Goal: Task Accomplishment & Management: Complete application form

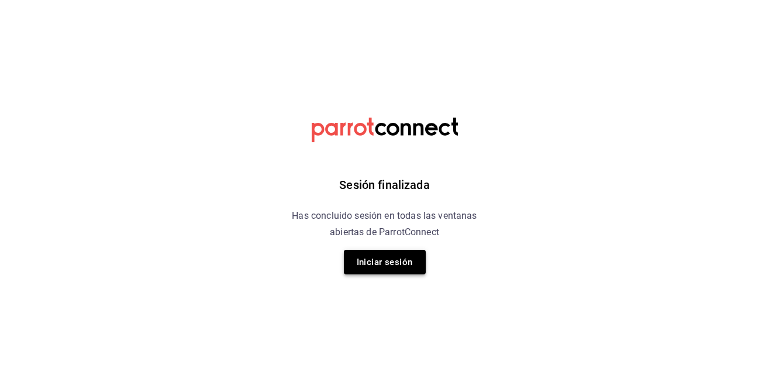
click at [389, 259] on button "Iniciar sesión" at bounding box center [385, 262] width 82 height 25
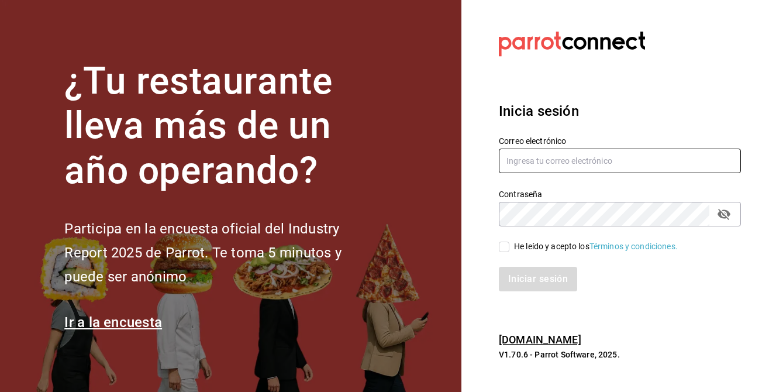
click at [534, 165] on input "text" at bounding box center [620, 161] width 242 height 25
type input "c"
type input "muliuser@crepasdelfrances.com"
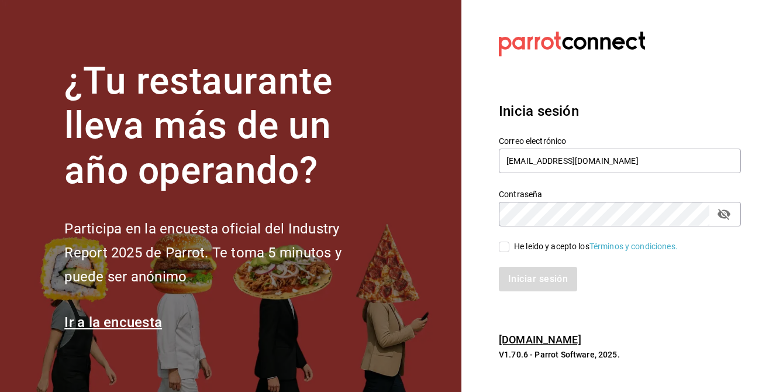
click at [718, 212] on icon "passwordField" at bounding box center [724, 214] width 14 height 14
click at [512, 250] on span "He leído y acepto los Términos y condiciones." at bounding box center [593, 246] width 168 height 12
click at [509, 250] on input "He leído y acepto los Términos y condiciones." at bounding box center [504, 247] width 11 height 11
checkbox input "true"
click at [527, 271] on button "Iniciar sesión" at bounding box center [539, 279] width 80 height 25
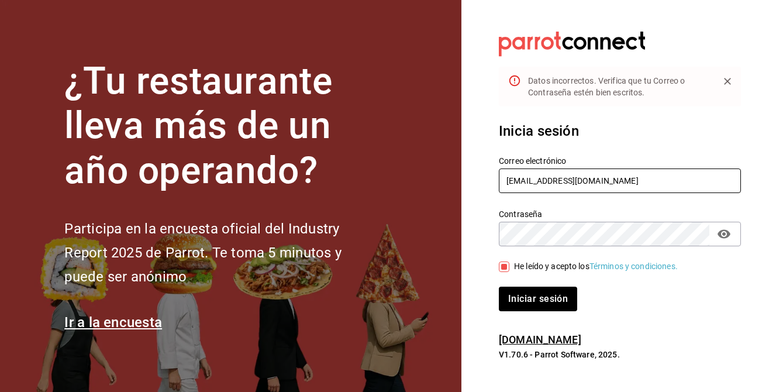
drag, startPoint x: 518, startPoint y: 179, endPoint x: 555, endPoint y: 183, distance: 37.1
click at [519, 179] on input "muliuser@crepasdelfrances.com" at bounding box center [620, 180] width 242 height 25
type input "[EMAIL_ADDRESS][DOMAIN_NAME]"
click at [499, 287] on button "Iniciar sesión" at bounding box center [538, 299] width 78 height 25
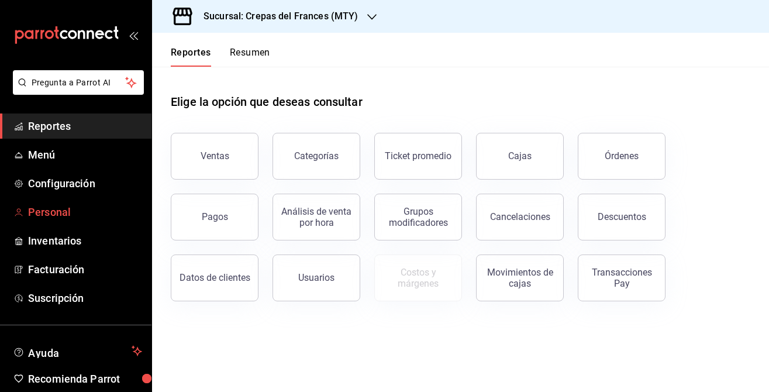
click at [66, 215] on span "Personal" at bounding box center [85, 212] width 114 height 16
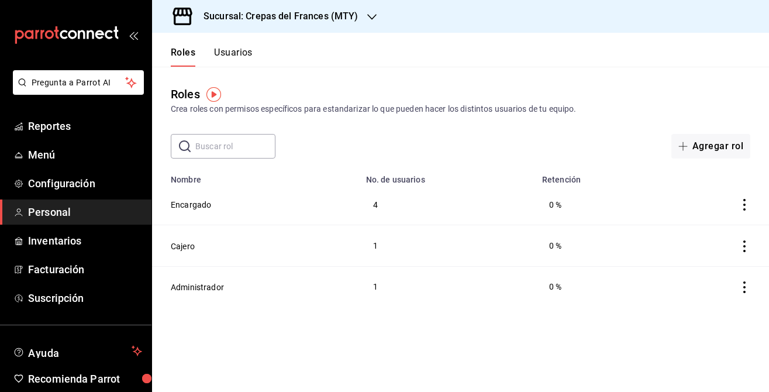
click at [206, 212] on td "Encargado" at bounding box center [255, 204] width 207 height 41
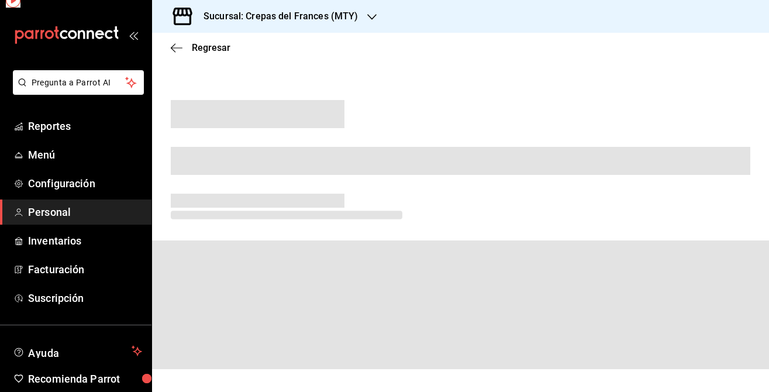
click at [199, 209] on div at bounding box center [461, 208] width 580 height 28
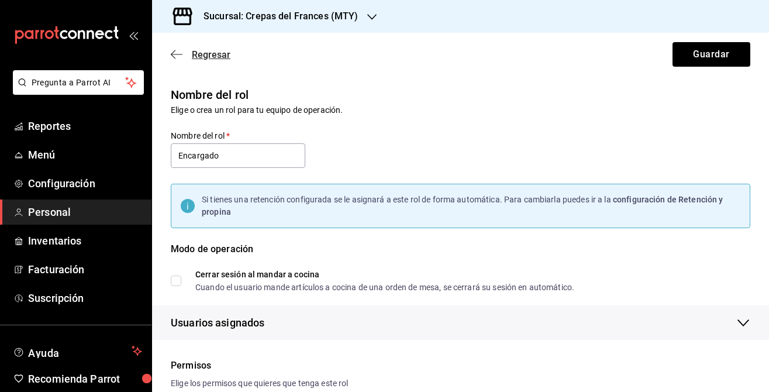
click at [181, 59] on icon "button" at bounding box center [177, 54] width 12 height 11
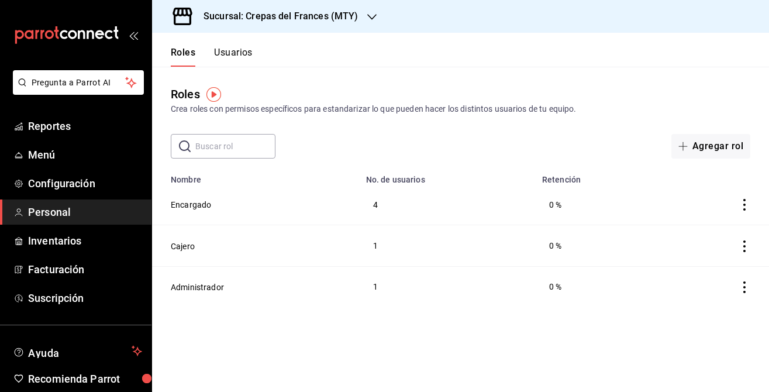
click at [220, 60] on button "Usuarios" at bounding box center [233, 57] width 39 height 20
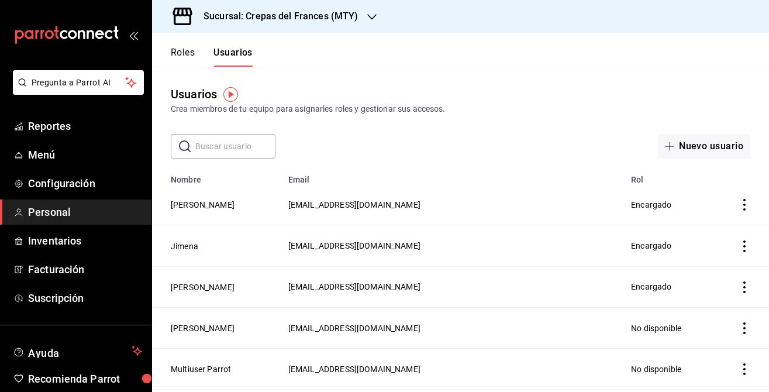
click at [247, 144] on input "text" at bounding box center [235, 146] width 80 height 23
click at [683, 153] on button "Nuevo usuario" at bounding box center [704, 146] width 92 height 25
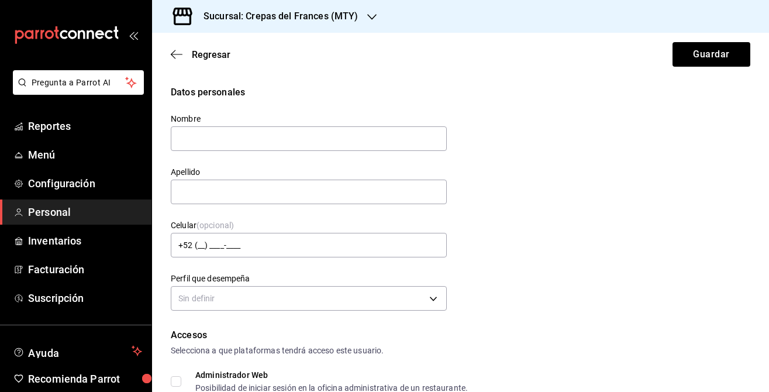
type input "Z"
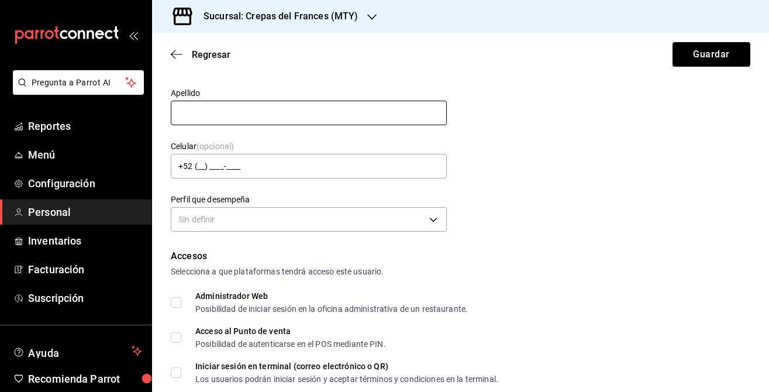
scroll to position [119, 0]
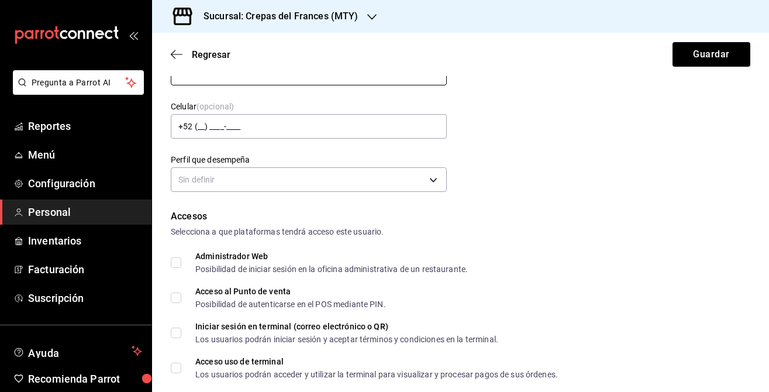
type input "[PERSON_NAME]"
click at [285, 199] on form "Datos personales Nombre [PERSON_NAME] Celular (opcional) +52 (__) ____-____ Per…" at bounding box center [461, 382] width 580 height 830
click at [287, 185] on body "Pregunta a Parrot AI Reportes Menú Configuración Personal Inventarios Facturaci…" at bounding box center [384, 196] width 769 height 392
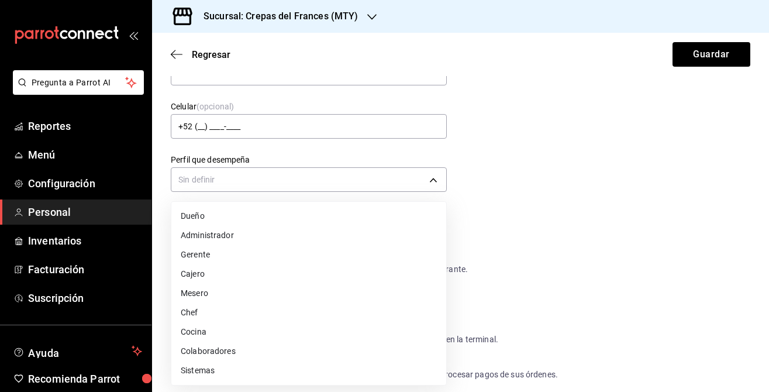
click at [382, 254] on li "Gerente" at bounding box center [308, 254] width 275 height 19
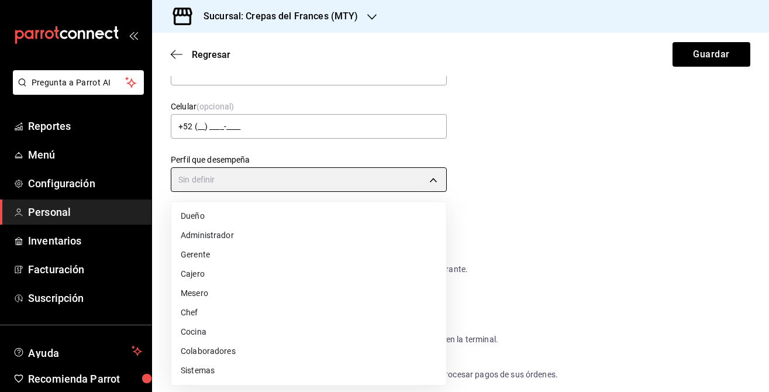
type input "MANAGER"
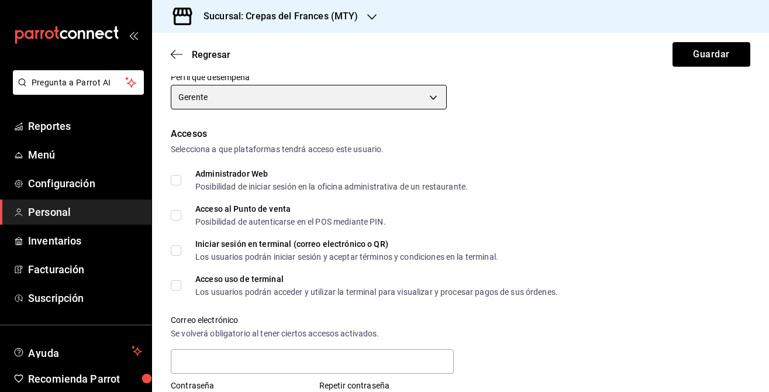
scroll to position [203, 0]
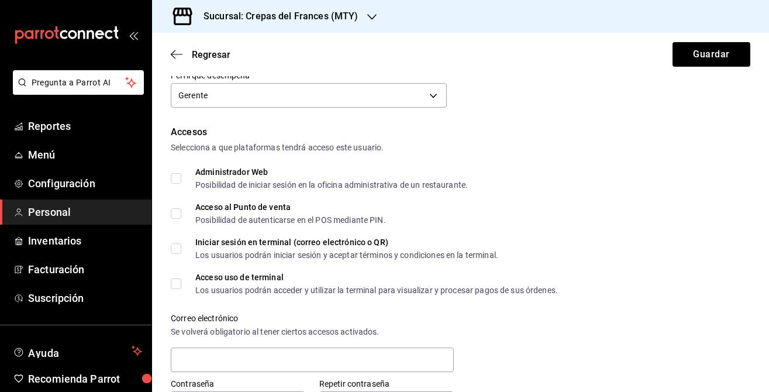
click at [194, 209] on span "Acceso al Punto de venta Posibilidad de autenticarse en el POS mediante PIN." at bounding box center [283, 213] width 205 height 21
click at [181, 209] on input "Acceso al Punto de venta Posibilidad de autenticarse en el POS mediante PIN." at bounding box center [176, 213] width 11 height 11
checkbox input "true"
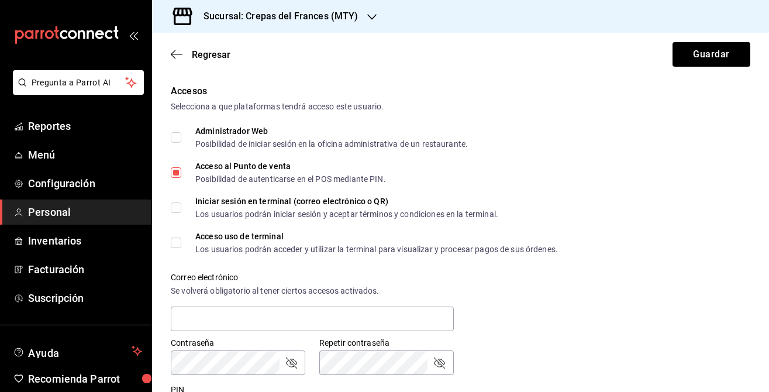
scroll to position [246, 0]
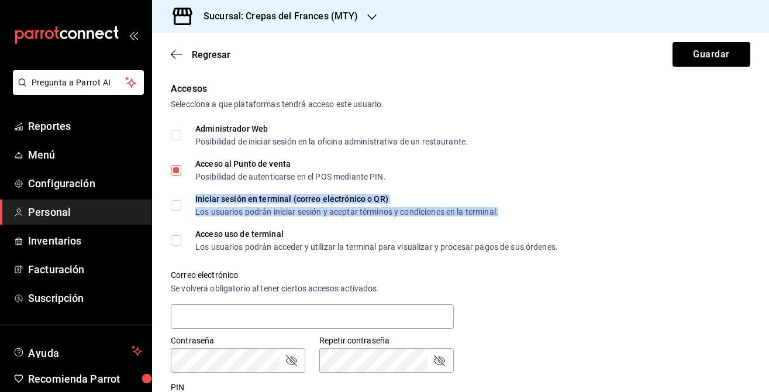
click at [250, 211] on div "Los usuarios podrán iniciar sesión y aceptar términos y condiciones en la termi…" at bounding box center [346, 212] width 303 height 8
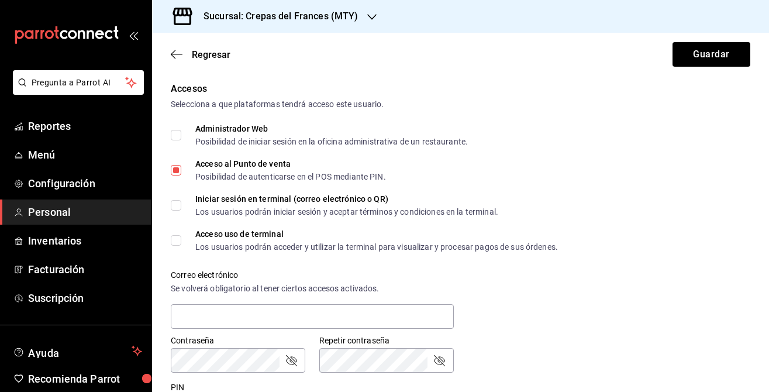
click at [198, 200] on div "Iniciar sesión en terminal (correo electrónico o QR)" at bounding box center [346, 199] width 303 height 8
click at [181, 200] on input "Iniciar sesión en terminal (correo electrónico o QR) Los usuarios podrán inicia…" at bounding box center [176, 205] width 11 height 11
checkbox input "true"
click at [180, 236] on input "Acceso uso de terminal Los usuarios podrán acceder y utilizar la terminal para …" at bounding box center [176, 240] width 11 height 11
checkbox input "true"
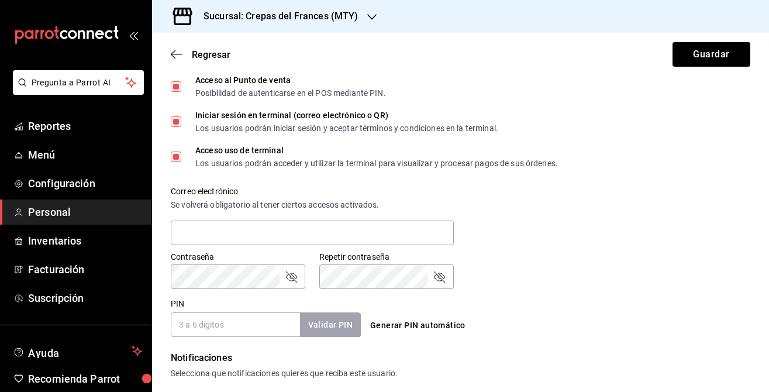
scroll to position [333, 0]
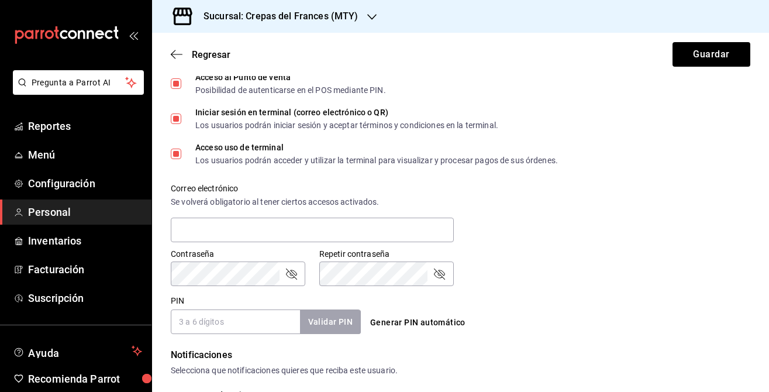
click at [247, 260] on div "Contraseña Contraseña" at bounding box center [238, 267] width 135 height 37
click at [236, 308] on div "PIN Validar PIN ​" at bounding box center [266, 314] width 190 height 39
click at [239, 318] on input "PIN" at bounding box center [235, 321] width 129 height 25
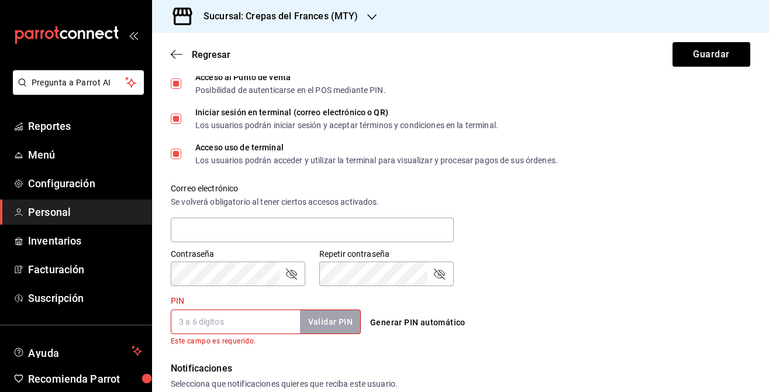
click at [415, 321] on button "Generar PIN automático" at bounding box center [417, 323] width 105 height 22
type input "9005"
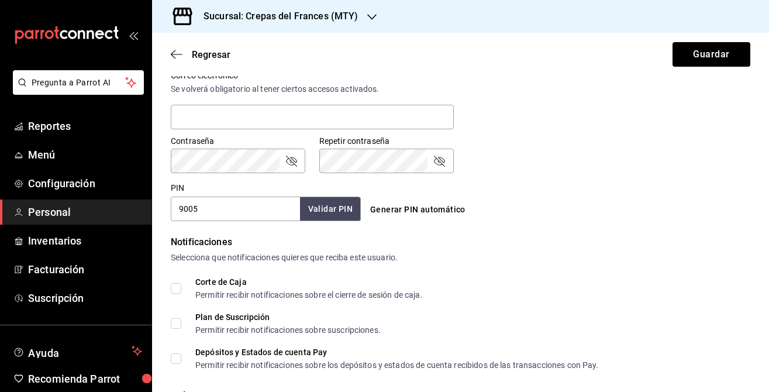
scroll to position [524, 0]
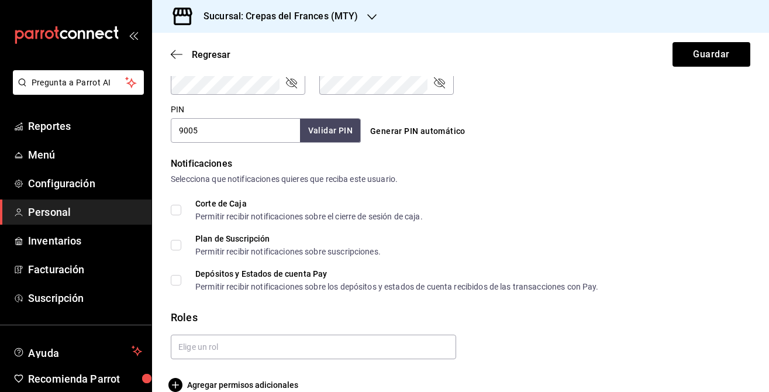
click at [180, 209] on input "Corte de Caja Permitir recibir notificaciones sobre el cierre de sesión de caja." at bounding box center [176, 210] width 11 height 11
checkbox input "true"
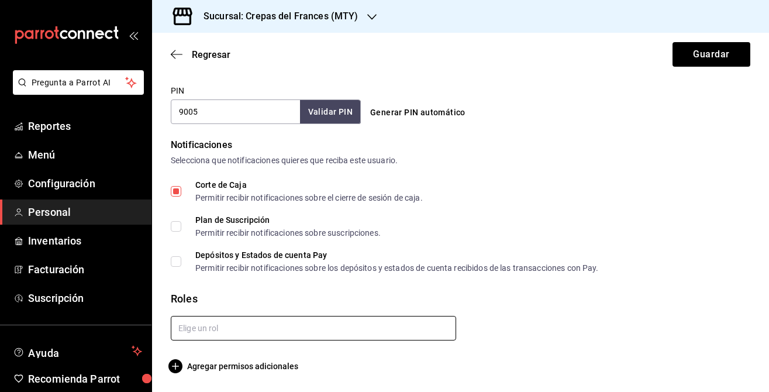
click at [249, 320] on input "text" at bounding box center [313, 328] width 285 height 25
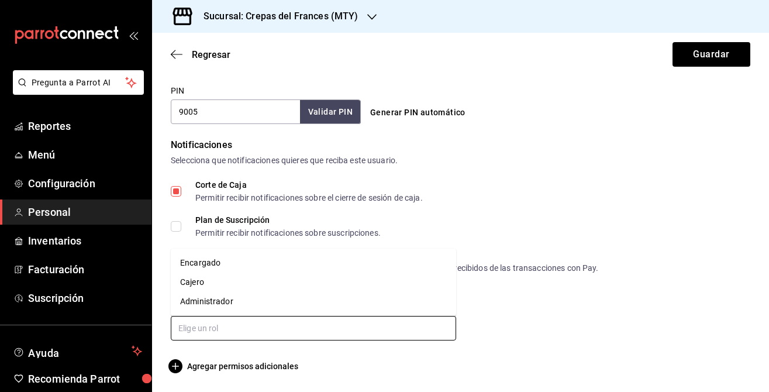
click at [246, 265] on li "Encargado" at bounding box center [313, 262] width 285 height 19
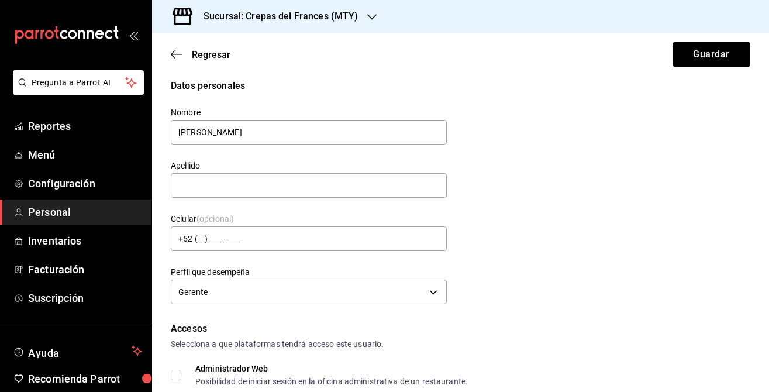
scroll to position [0, 0]
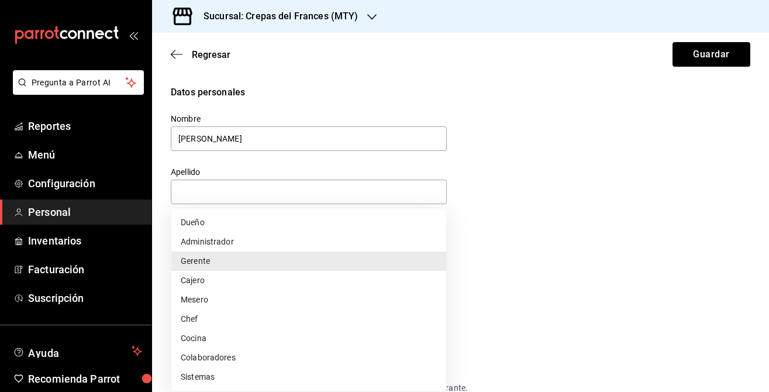
click at [277, 308] on body "Pregunta a Parrot AI Reportes Menú Configuración Personal Inventarios Facturaci…" at bounding box center [384, 196] width 769 height 392
click at [277, 342] on li "Cocina" at bounding box center [308, 338] width 275 height 19
type input "KITCHEN"
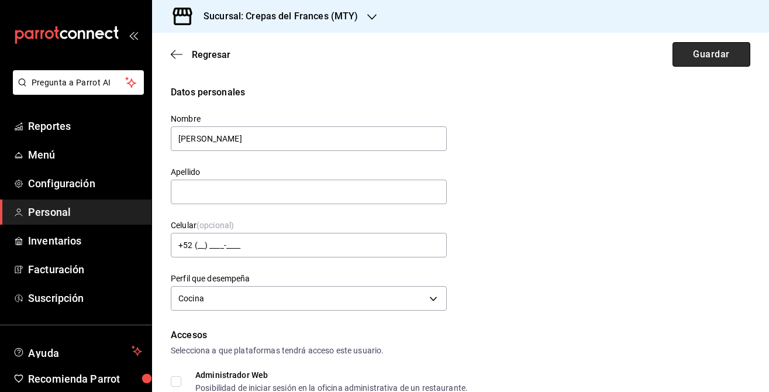
click at [686, 58] on button "Guardar" at bounding box center [712, 54] width 78 height 25
click at [681, 69] on div "Regresar Guardar" at bounding box center [460, 54] width 617 height 43
click at [693, 59] on button "Guardar" at bounding box center [712, 54] width 78 height 25
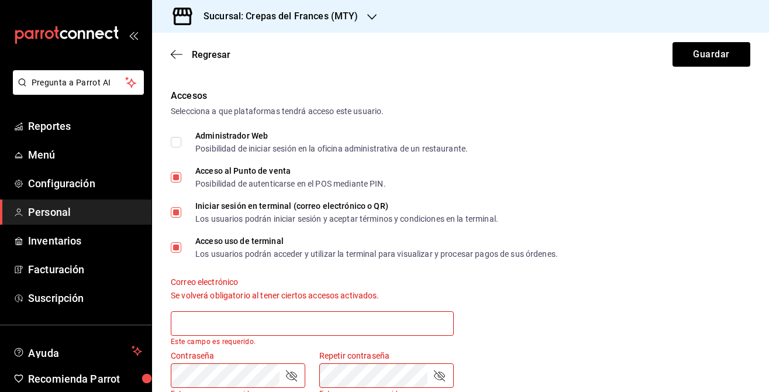
scroll to position [290, 0]
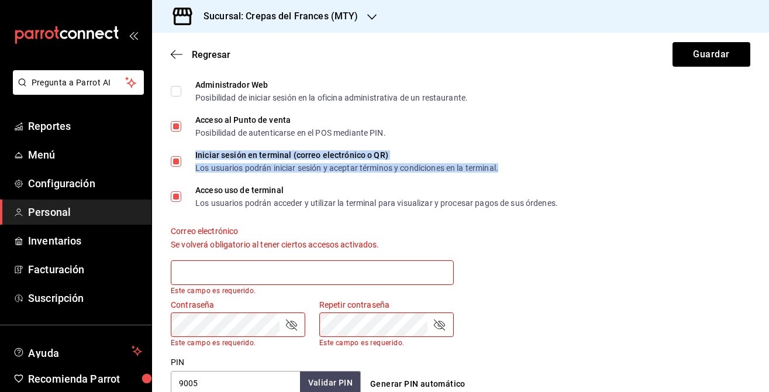
click at [252, 164] on div "Los usuarios podrán iniciar sesión y aceptar términos y condiciones en la termi…" at bounding box center [346, 168] width 303 height 8
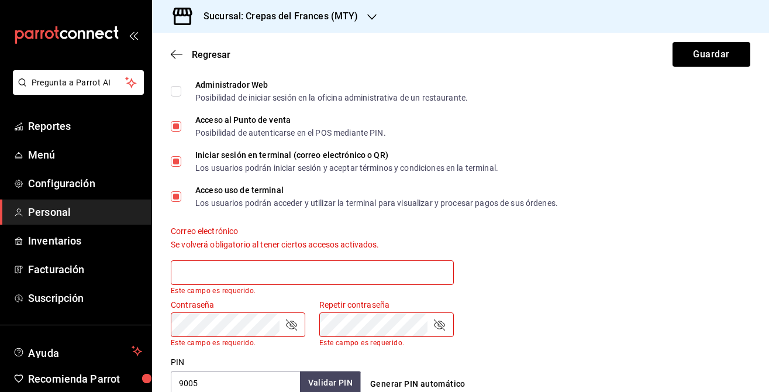
click at [188, 160] on span "Iniciar sesión en terminal (correo electrónico o QR) Los usuarios podrán inicia…" at bounding box center [339, 161] width 317 height 21
click at [181, 160] on input "Iniciar sesión en terminal (correo electrónico o QR) Los usuarios podrán inicia…" at bounding box center [176, 161] width 11 height 11
checkbox input "false"
click at [694, 55] on button "Guardar" at bounding box center [712, 54] width 78 height 25
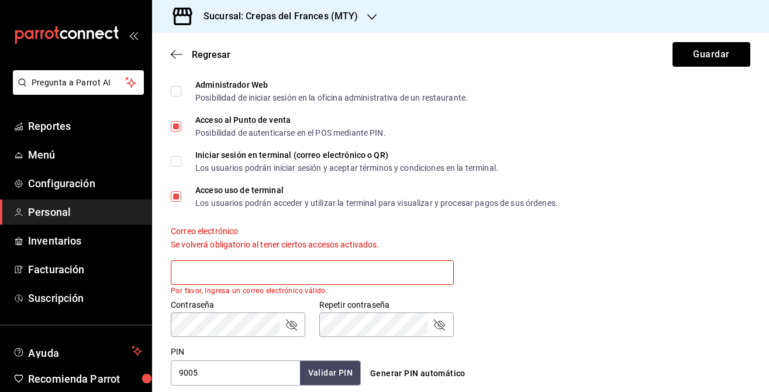
click at [183, 162] on span "Iniciar sesión en terminal (correo electrónico o QR) Los usuarios podrán inicia…" at bounding box center [339, 161] width 317 height 21
click at [181, 162] on input "Iniciar sesión en terminal (correo electrónico o QR) Los usuarios podrán inicia…" at bounding box center [176, 161] width 11 height 11
click at [697, 60] on button "Guardar" at bounding box center [712, 54] width 78 height 25
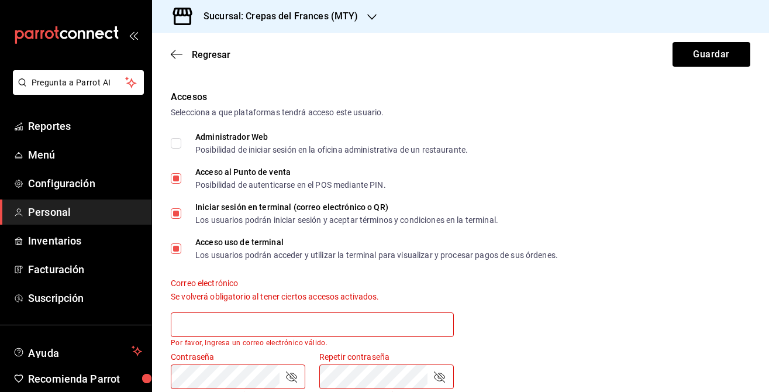
scroll to position [256, 0]
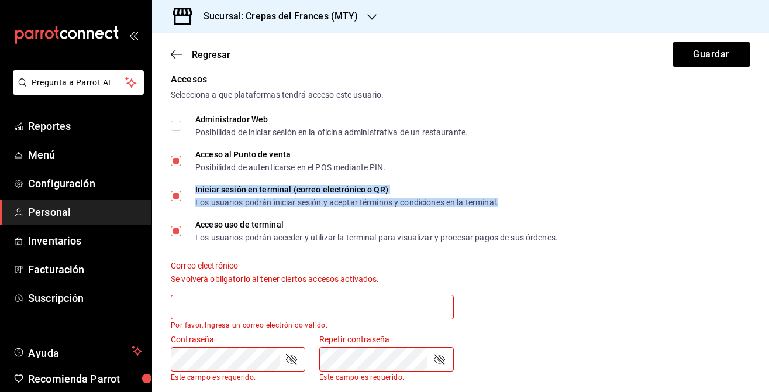
click at [481, 198] on div "Los usuarios podrán iniciar sesión y aceptar términos y condiciones en la termi…" at bounding box center [346, 202] width 303 height 8
click at [175, 198] on input "Iniciar sesión en terminal (correo electrónico o QR) Los usuarios podrán inicia…" at bounding box center [176, 196] width 11 height 11
checkbox input "false"
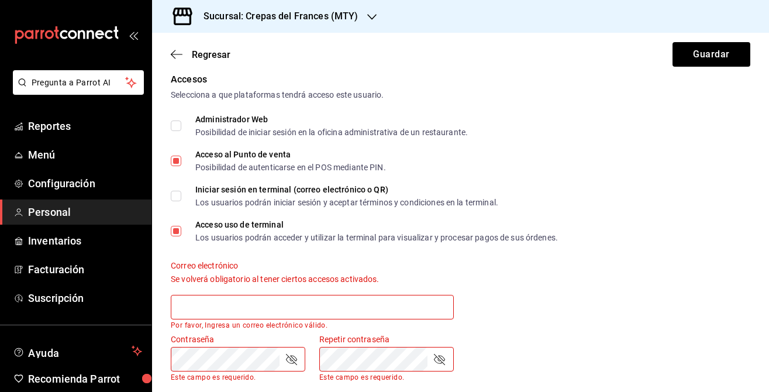
click at [299, 249] on div "Correo electrónico Se volverá obligatorio al tener ciertos accesos activados. P…" at bounding box center [305, 287] width 297 height 83
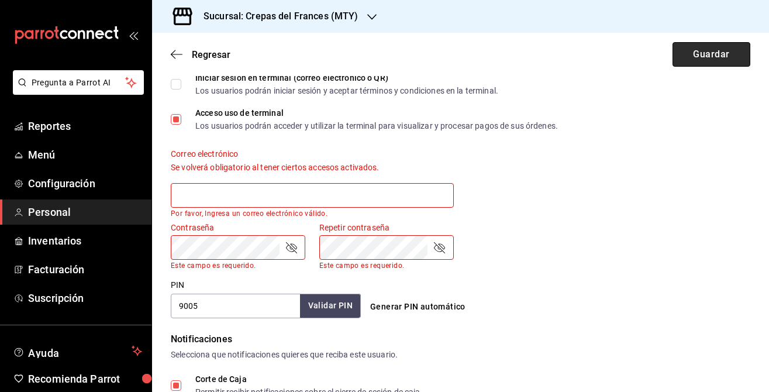
click at [711, 64] on button "Guardar" at bounding box center [712, 54] width 78 height 25
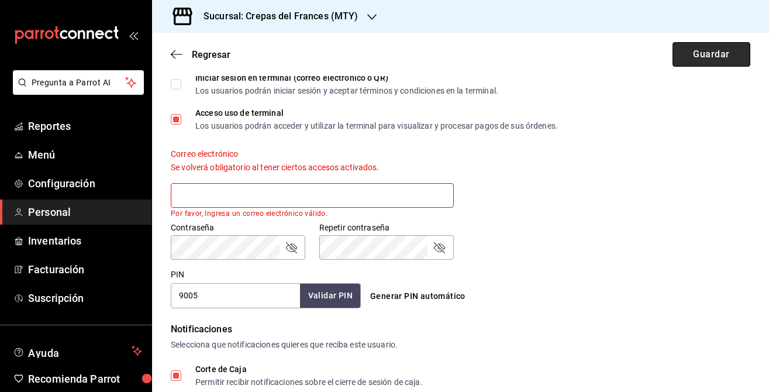
click at [706, 59] on button "Guardar" at bounding box center [712, 54] width 78 height 25
click at [274, 196] on input "text" at bounding box center [312, 195] width 283 height 25
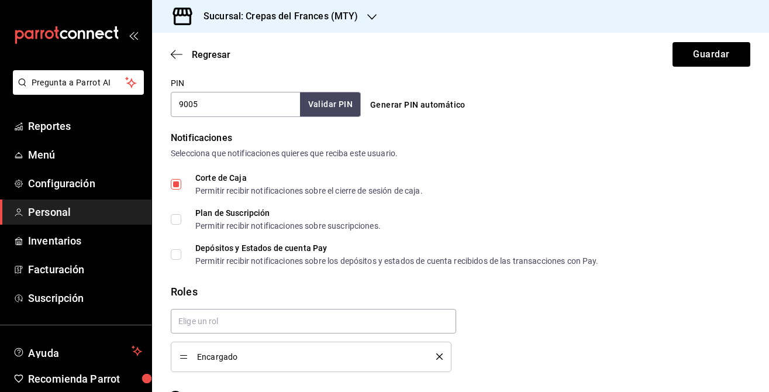
scroll to position [589, 0]
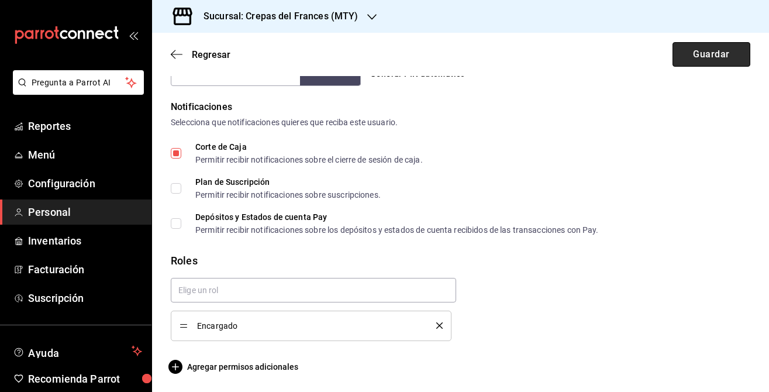
click at [691, 61] on button "Guardar" at bounding box center [712, 54] width 78 height 25
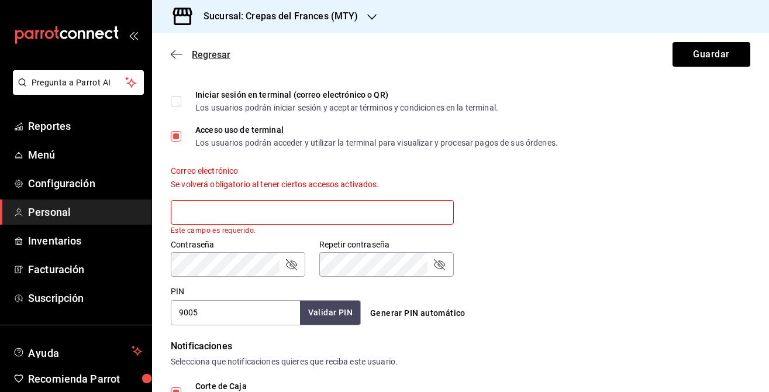
click at [184, 53] on span "Regresar" at bounding box center [201, 54] width 60 height 11
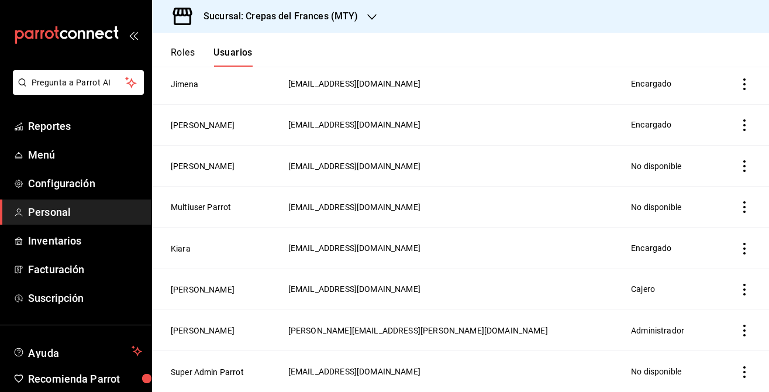
scroll to position [160, 0]
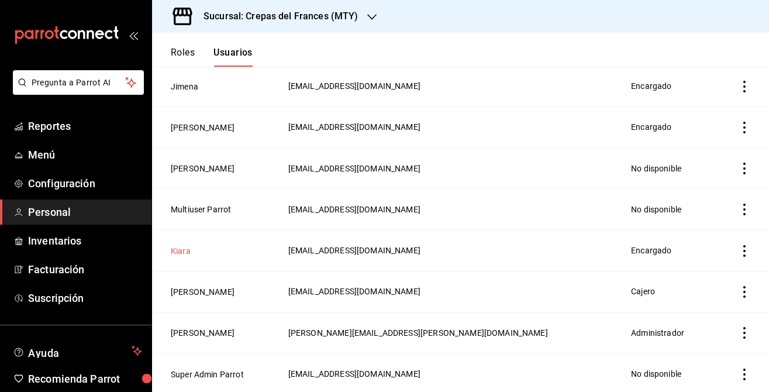
click at [181, 247] on button "Kiara" at bounding box center [181, 251] width 20 height 12
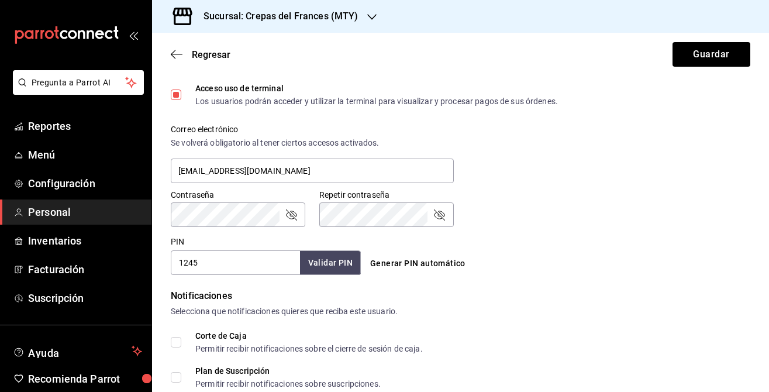
scroll to position [412, 0]
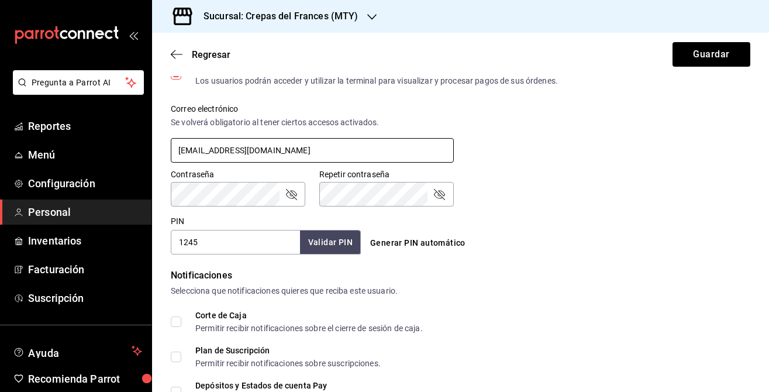
click at [295, 150] on input "[EMAIL_ADDRESS][DOMAIN_NAME]" at bounding box center [312, 150] width 283 height 25
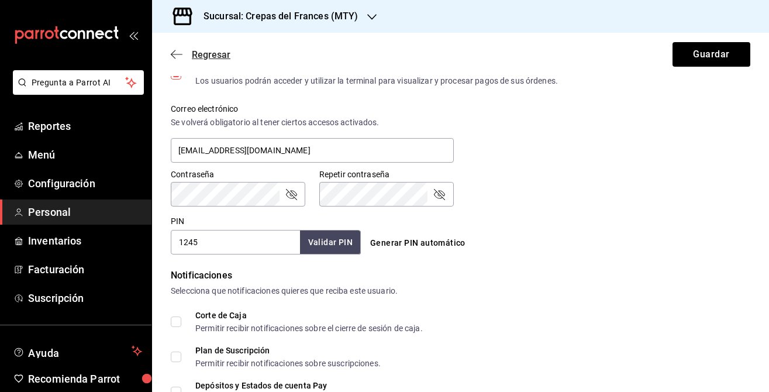
click at [176, 60] on span "Regresar" at bounding box center [201, 54] width 60 height 11
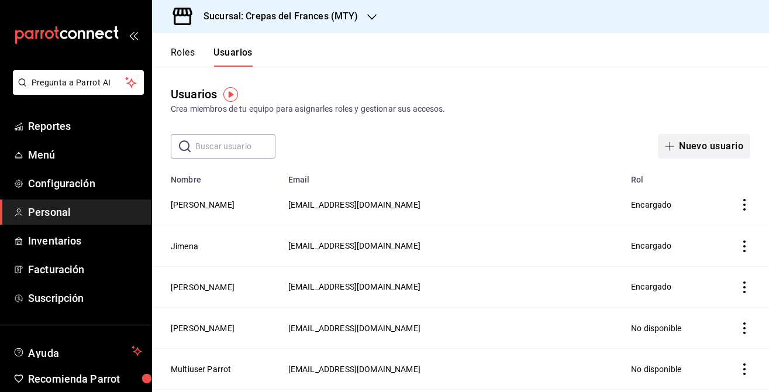
click at [706, 158] on button "Nuevo usuario" at bounding box center [704, 146] width 92 height 25
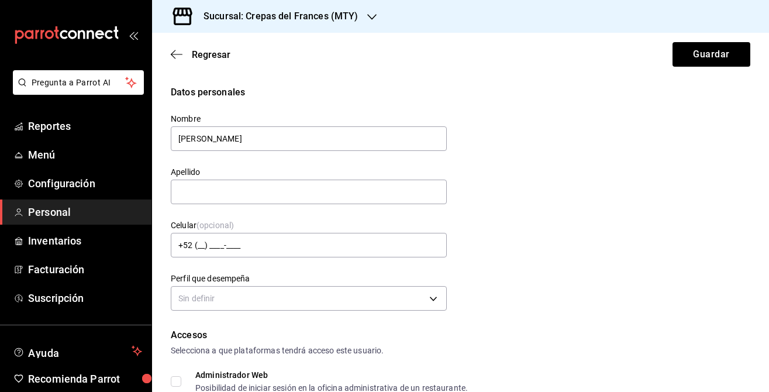
type input "[PERSON_NAME]"
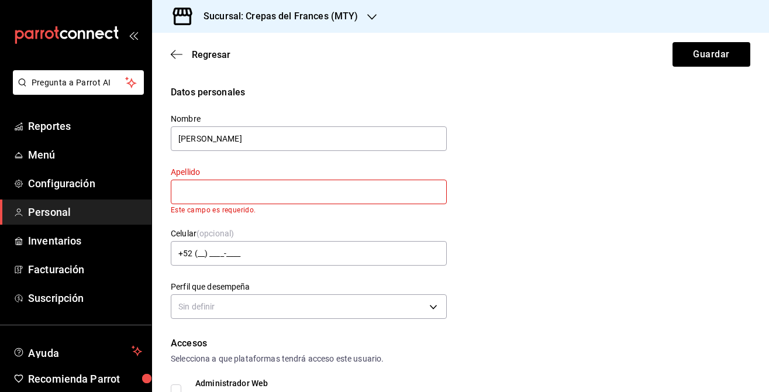
click at [361, 202] on input "text" at bounding box center [309, 192] width 276 height 25
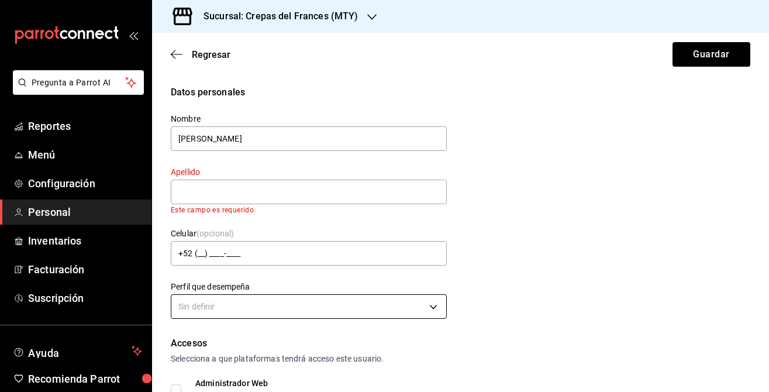
click at [302, 310] on body "Pregunta a Parrot AI Reportes Menú Configuración Personal Inventarios Facturaci…" at bounding box center [384, 196] width 769 height 392
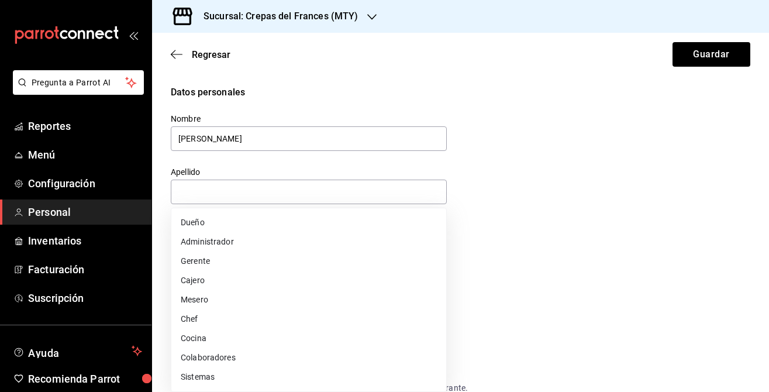
click at [284, 281] on li "Cajero" at bounding box center [308, 280] width 275 height 19
type input "CASHIER"
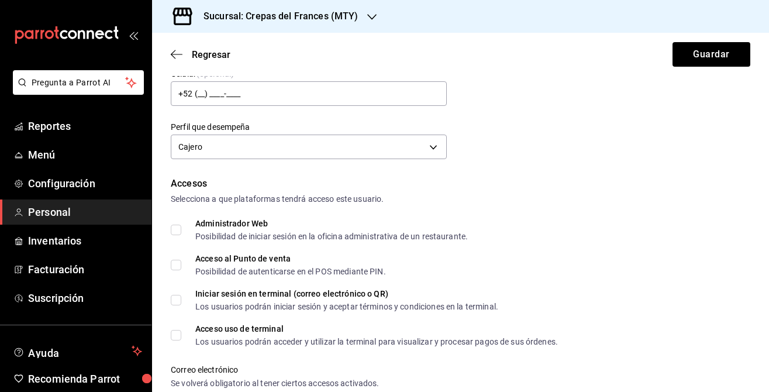
scroll to position [230, 0]
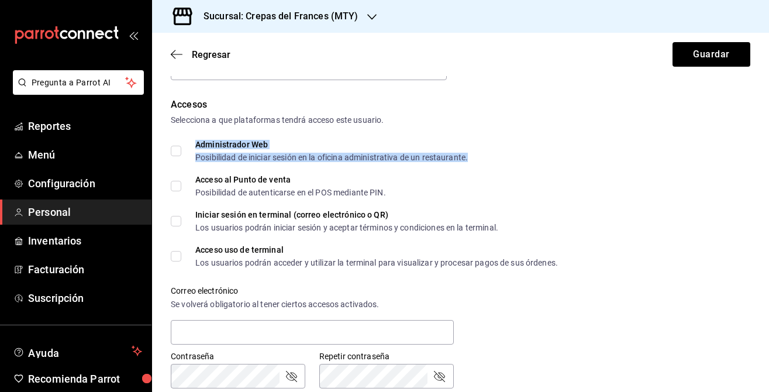
click at [268, 149] on div "Administrador Web Posibilidad de iniciar sesión en la oficina administrativa de…" at bounding box center [331, 150] width 273 height 21
click at [180, 151] on input "Administrador Web Posibilidad de iniciar sesión en la oficina administrativa de…" at bounding box center [176, 151] width 11 height 11
checkbox input "false"
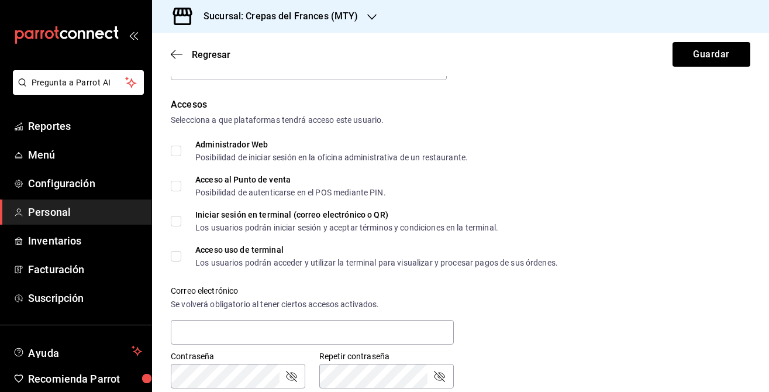
click at [187, 188] on span "Acceso al Punto de venta Posibilidad de autenticarse en el POS mediante PIN." at bounding box center [283, 185] width 205 height 21
click at [181, 188] on input "Acceso al Punto de venta Posibilidad de autenticarse en el POS mediante PIN." at bounding box center [176, 186] width 11 height 11
checkbox input "true"
click at [181, 250] on span "Acceso uso de terminal Los usuarios podrán acceder y utilizar la terminal para …" at bounding box center [369, 256] width 377 height 21
click at [181, 251] on input "Acceso uso de terminal Los usuarios podrán acceder y utilizar la terminal para …" at bounding box center [176, 256] width 11 height 11
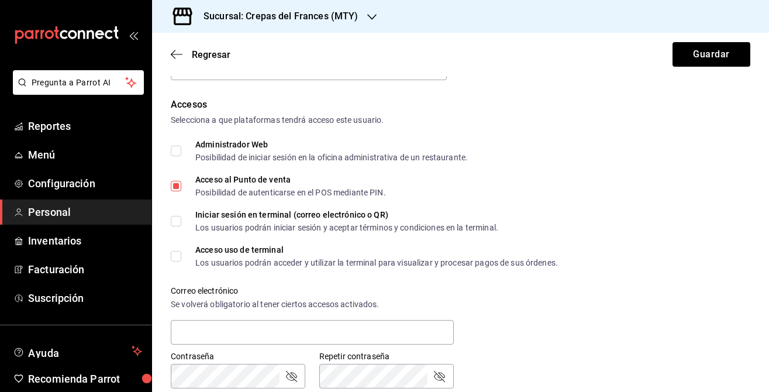
checkbox input "true"
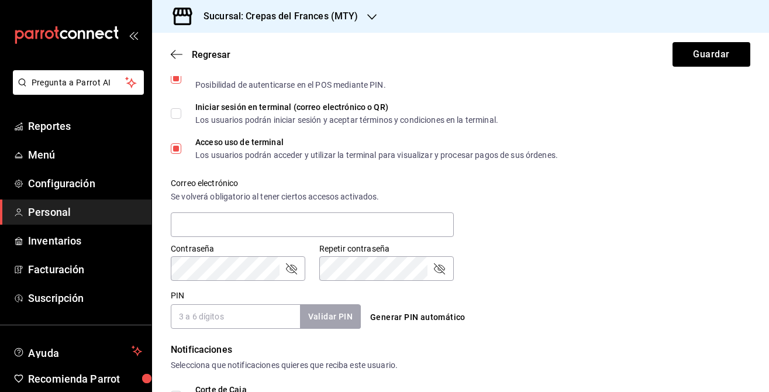
scroll to position [347, 0]
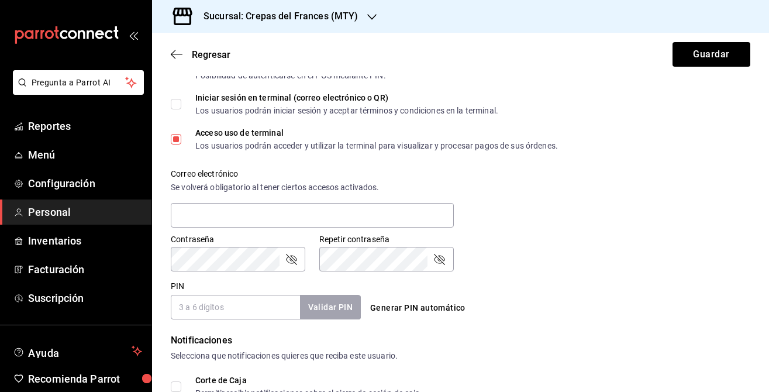
click at [236, 316] on input "PIN" at bounding box center [235, 307] width 129 height 25
click at [384, 307] on button "Generar PIN automático" at bounding box center [417, 308] width 105 height 22
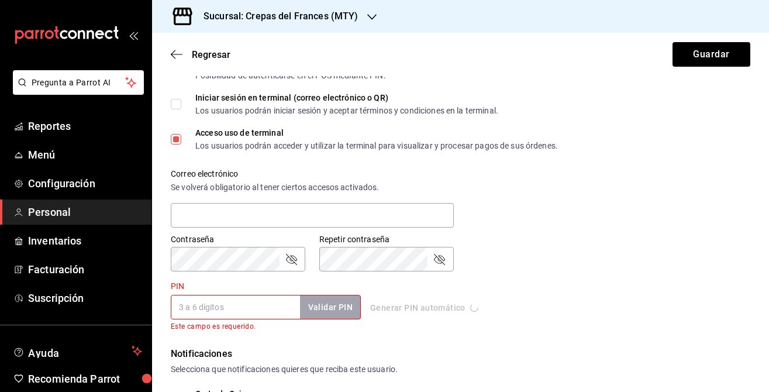
type input "3846"
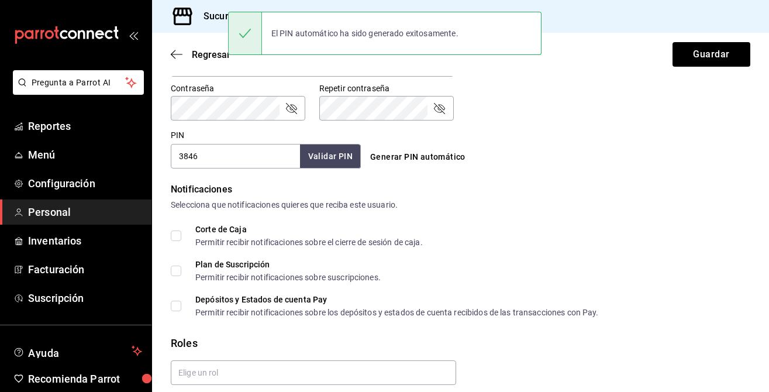
scroll to position [527, 0]
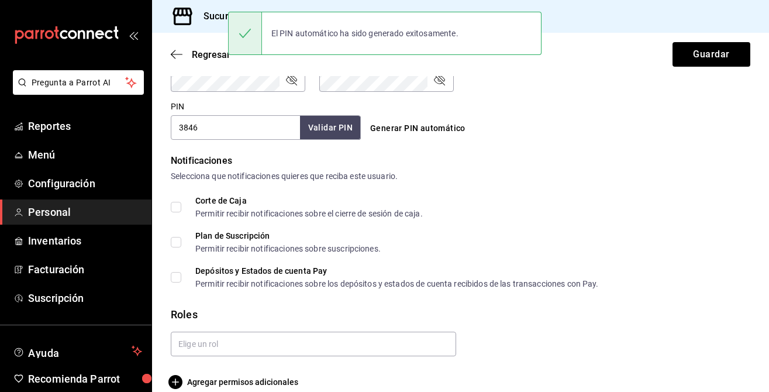
click at [178, 205] on input "Corte de Caja Permitir recibir notificaciones sobre el cierre de sesión de caja." at bounding box center [176, 207] width 11 height 11
checkbox input "true"
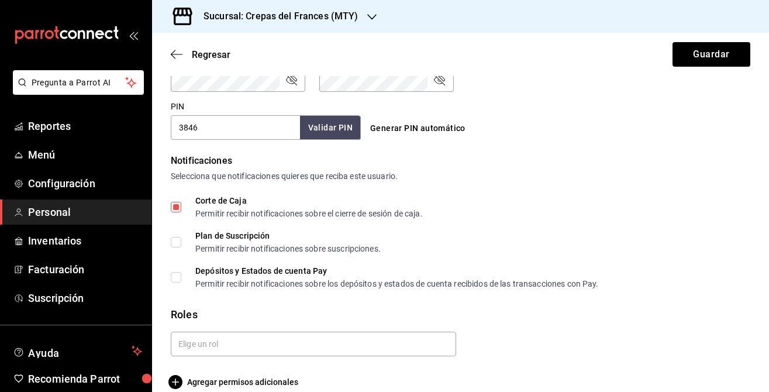
scroll to position [543, 0]
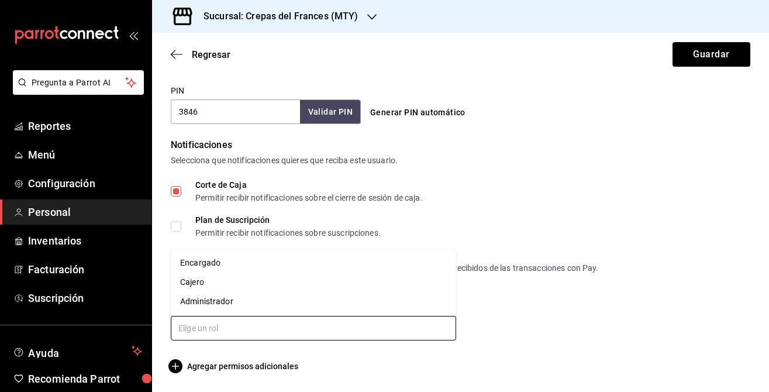
click at [268, 326] on input "text" at bounding box center [313, 328] width 285 height 25
click at [258, 265] on li "Encargado" at bounding box center [313, 262] width 285 height 19
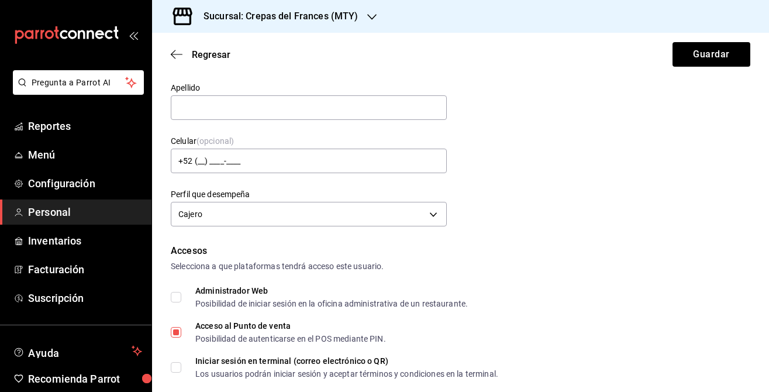
scroll to position [67, 0]
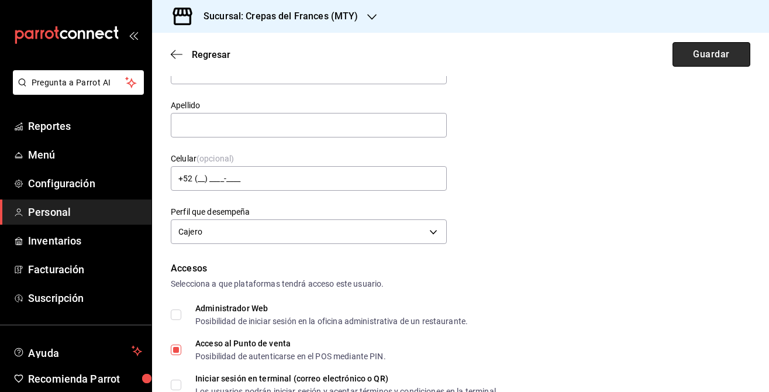
click at [711, 50] on button "Guardar" at bounding box center [712, 54] width 78 height 25
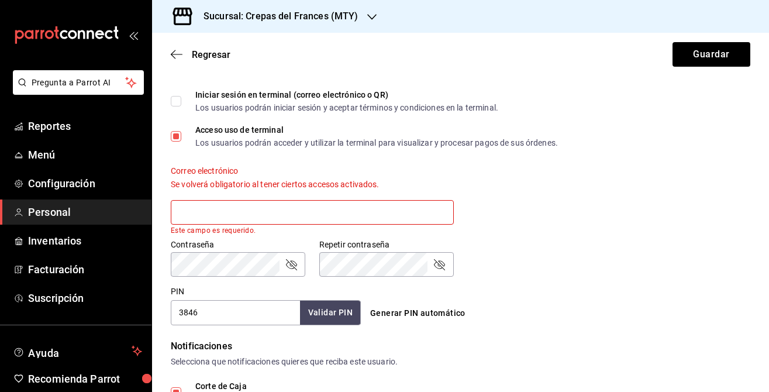
paste input "[EMAIL_ADDRESS][DOMAIN_NAME]"
click at [329, 211] on input "[EMAIL_ADDRESS][DOMAIN_NAME]" at bounding box center [312, 212] width 283 height 25
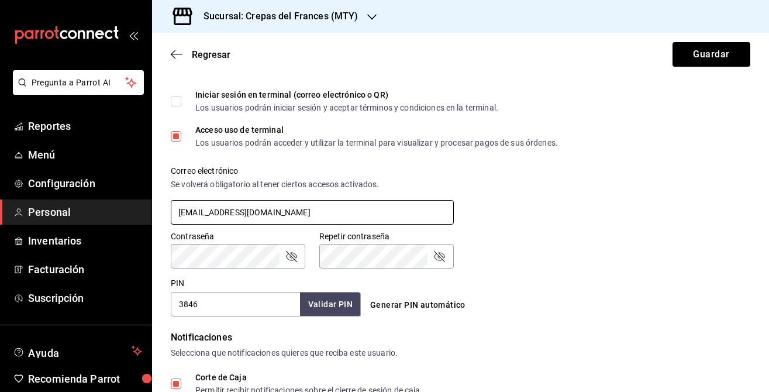
type input "[EMAIL_ADDRESS][DOMAIN_NAME]"
click at [466, 254] on div "Contraseña Contraseña Repetir contraseña Repetir contraseña" at bounding box center [454, 242] width 594 height 51
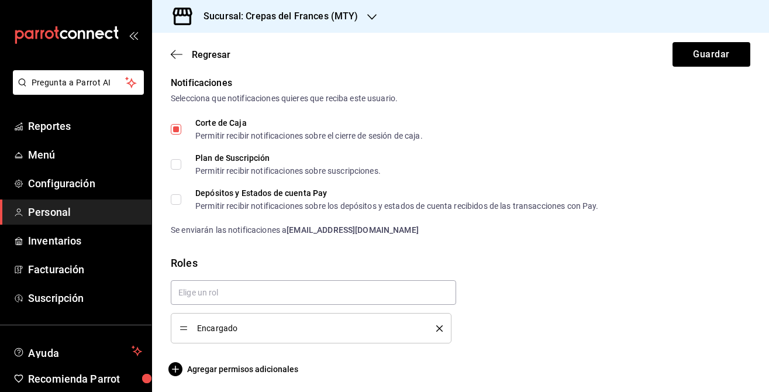
scroll to position [608, 0]
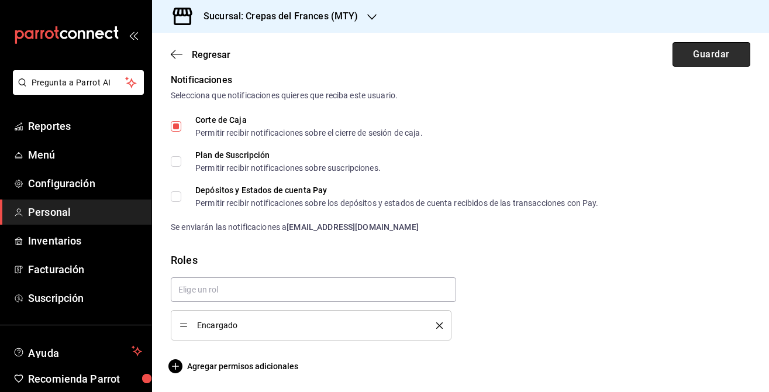
click at [697, 56] on button "Guardar" at bounding box center [712, 54] width 78 height 25
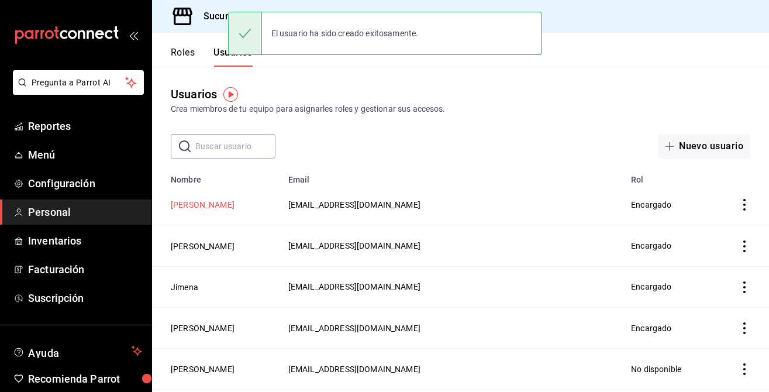
click at [195, 208] on button "[PERSON_NAME]" at bounding box center [203, 205] width 64 height 12
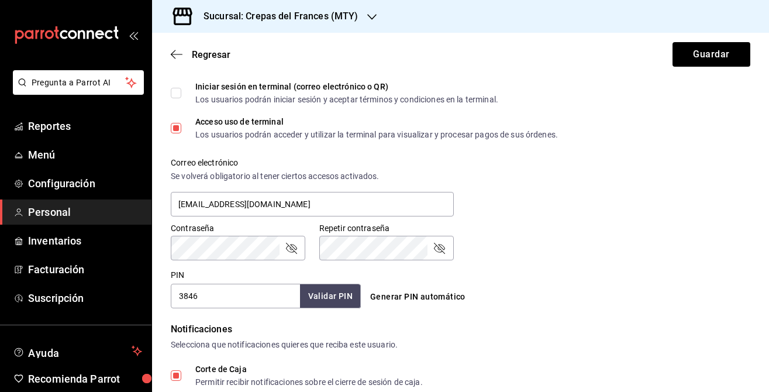
scroll to position [396, 0]
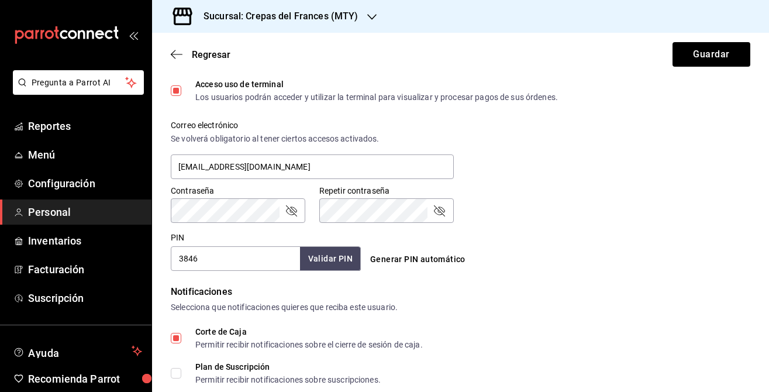
click at [249, 265] on input "3846" at bounding box center [235, 258] width 129 height 25
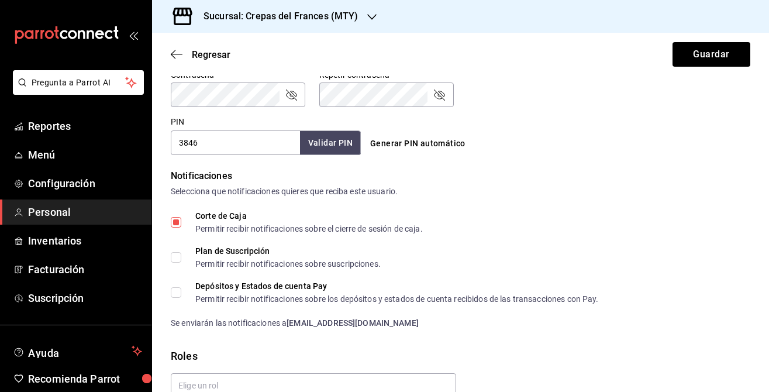
scroll to position [537, 0]
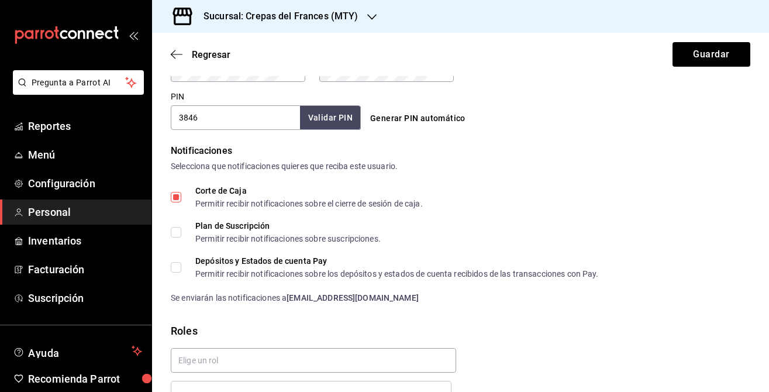
click at [215, 116] on input "3846" at bounding box center [235, 117] width 129 height 25
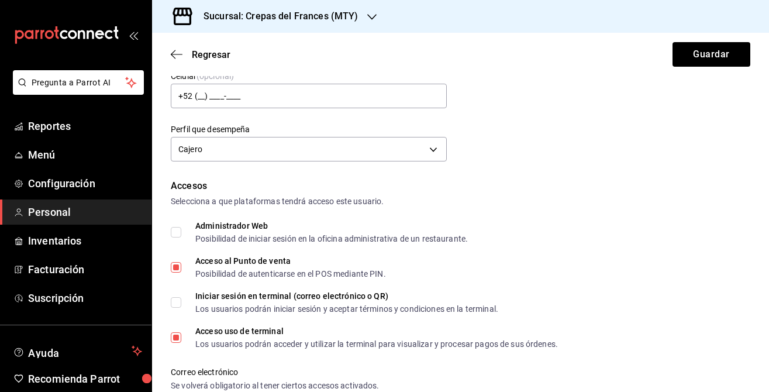
scroll to position [67, 0]
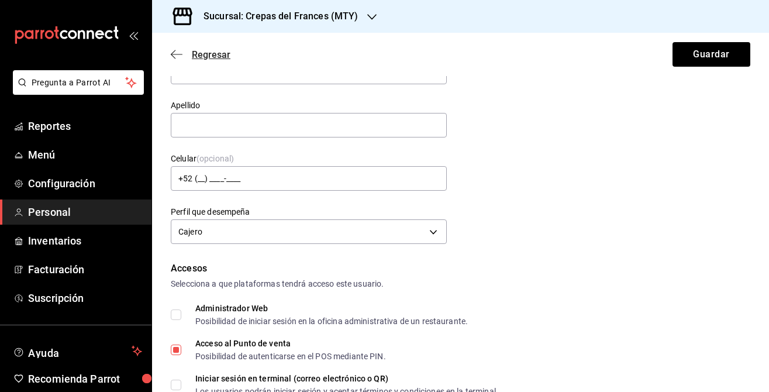
click at [180, 53] on icon "button" at bounding box center [177, 54] width 12 height 11
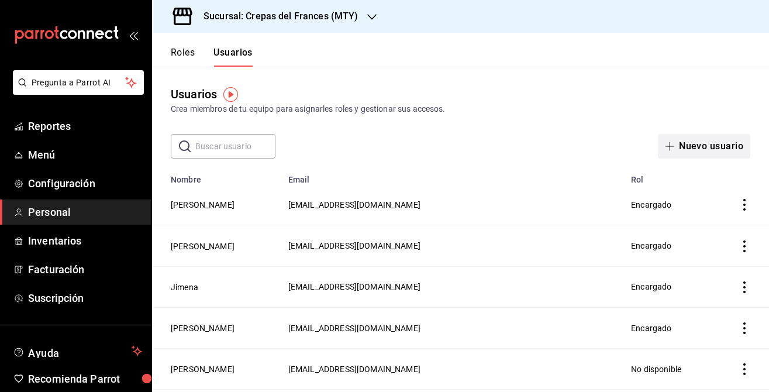
click at [689, 150] on button "Nuevo usuario" at bounding box center [704, 146] width 92 height 25
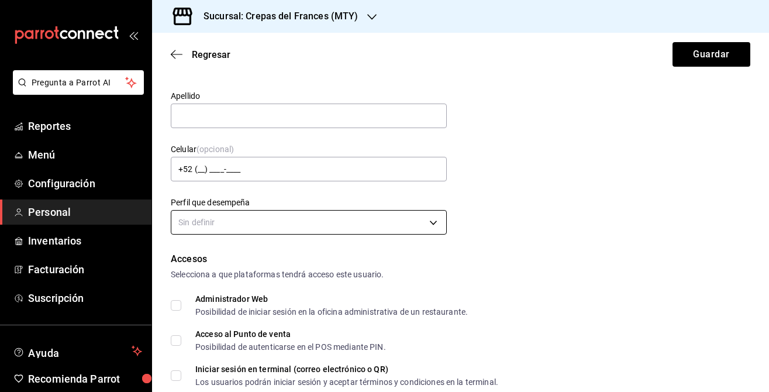
scroll to position [95, 0]
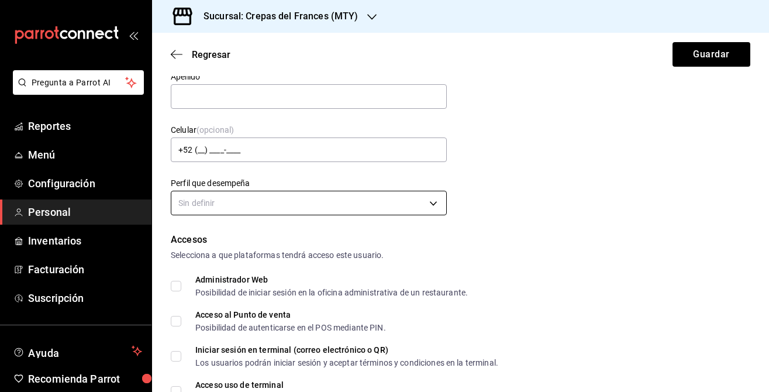
type input "[PERSON_NAME] + Kiara"
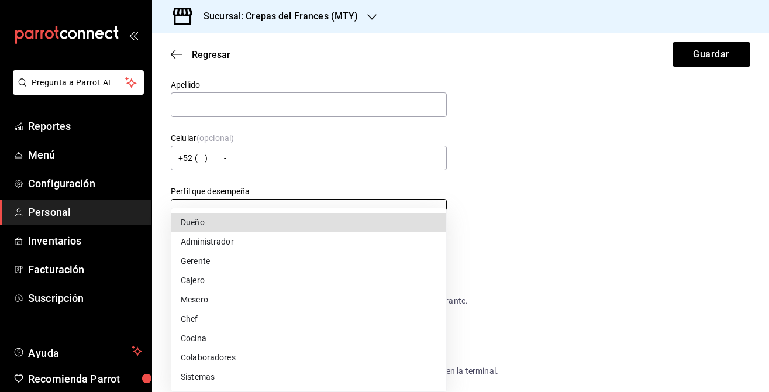
click at [253, 195] on body "Pregunta a Parrot AI Reportes Menú Configuración Personal Inventarios Facturaci…" at bounding box center [384, 196] width 769 height 392
click at [243, 273] on li "Cajero" at bounding box center [308, 280] width 275 height 19
type input "CASHIER"
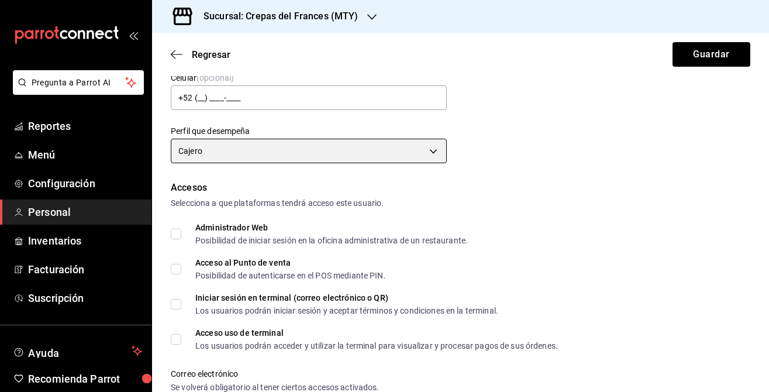
scroll to position [239, 0]
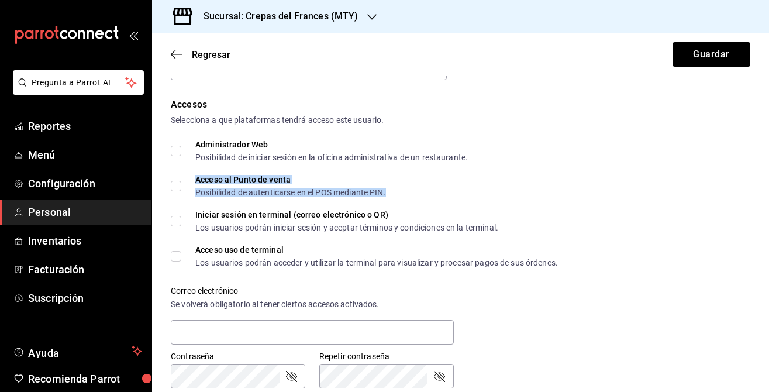
click at [219, 175] on div "Acceso al Punto de venta" at bounding box center [290, 179] width 191 height 8
click at [177, 189] on input "Acceso al Punto de venta Posibilidad de autenticarse en el POS mediante PIN." at bounding box center [176, 186] width 11 height 11
checkbox input "true"
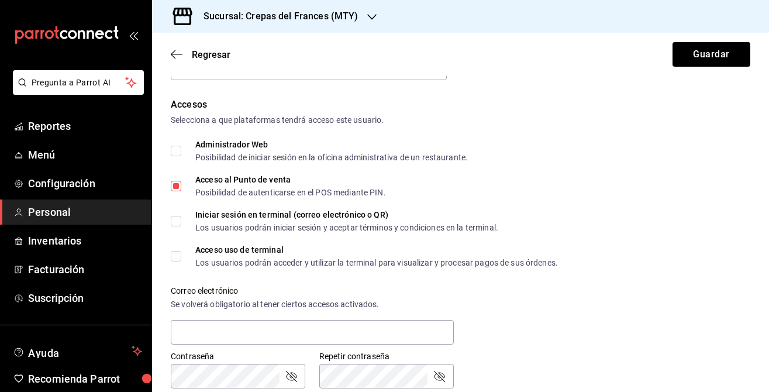
click at [186, 256] on span "Acceso uso de terminal Los usuarios podrán acceder y utilizar la terminal para …" at bounding box center [369, 256] width 377 height 21
click at [181, 256] on input "Acceso uso de terminal Los usuarios podrán acceder y utilizar la terminal para …" at bounding box center [176, 256] width 11 height 11
checkbox input "true"
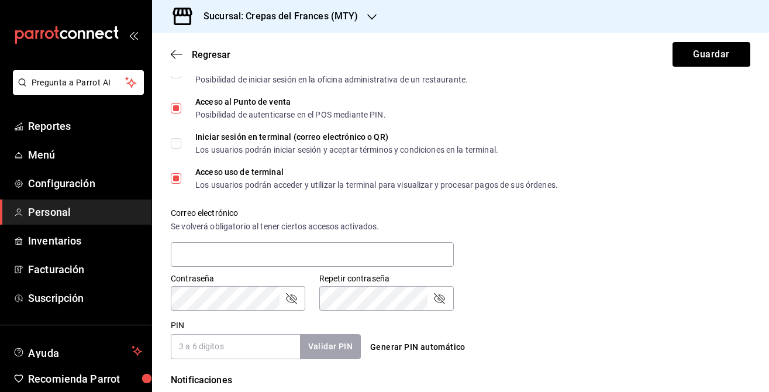
scroll to position [395, 0]
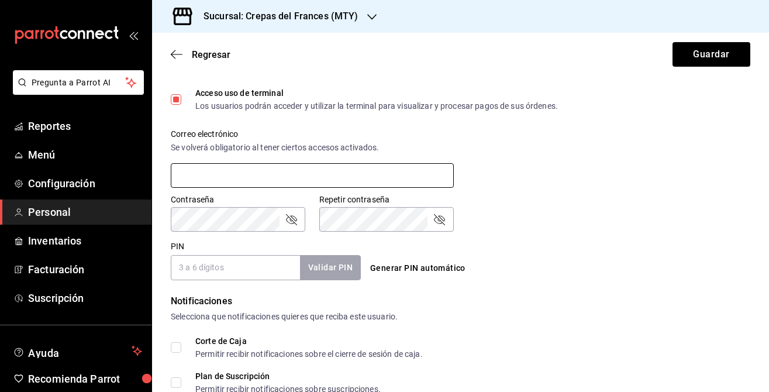
click at [215, 174] on input "text" at bounding box center [312, 175] width 283 height 25
paste input "3846"
type input "3"
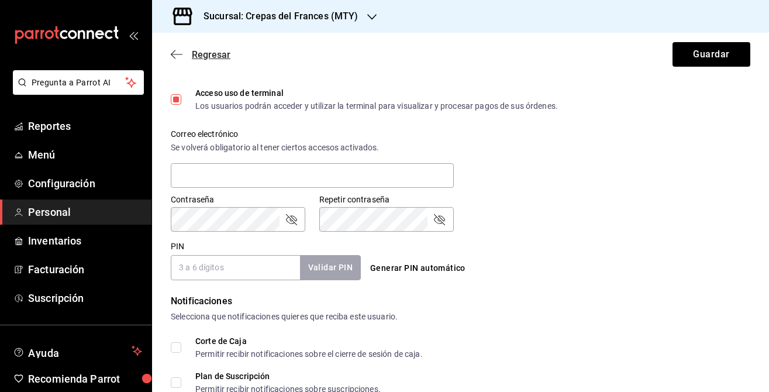
click at [180, 56] on icon "button" at bounding box center [177, 54] width 12 height 11
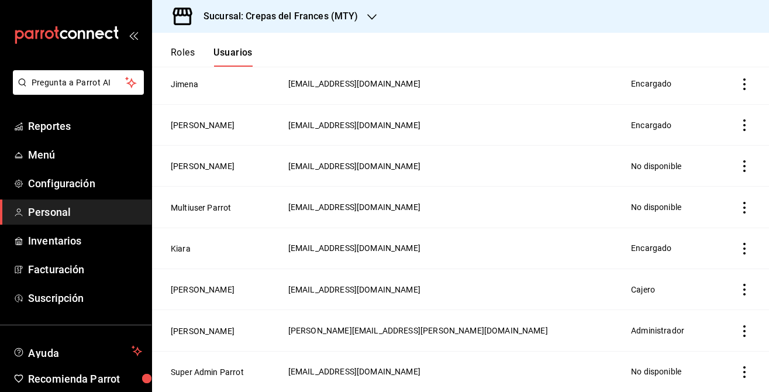
scroll to position [200, 0]
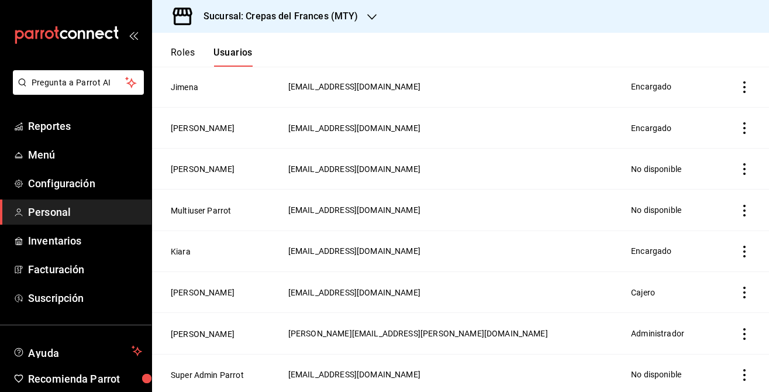
click at [335, 251] on span "[EMAIL_ADDRESS][DOMAIN_NAME]" at bounding box center [354, 250] width 132 height 9
copy span "[EMAIL_ADDRESS][DOMAIN_NAME]"
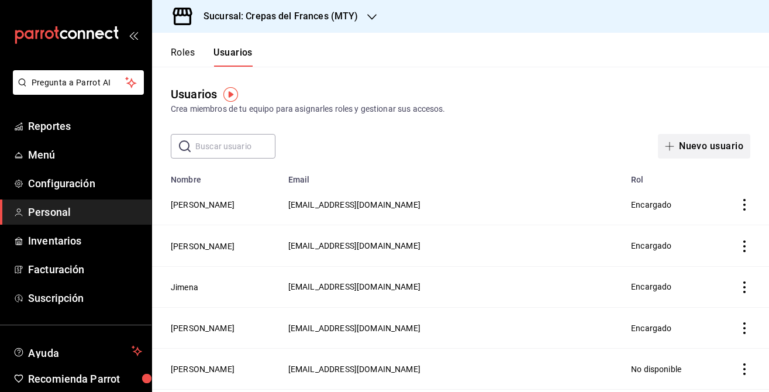
click at [669, 150] on icon "button" at bounding box center [669, 146] width 9 height 9
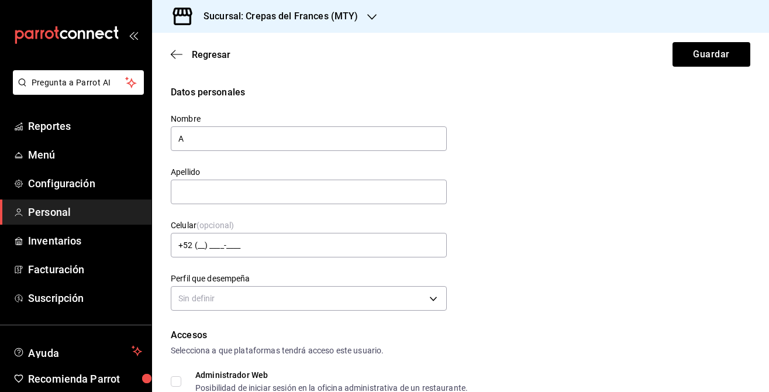
type input "A"
click at [256, 155] on div "Apellido" at bounding box center [302, 179] width 290 height 53
click at [256, 145] on input "A" at bounding box center [309, 138] width 276 height 25
click at [196, 146] on input "[PERSON_NAME] + Kiara" at bounding box center [309, 138] width 276 height 25
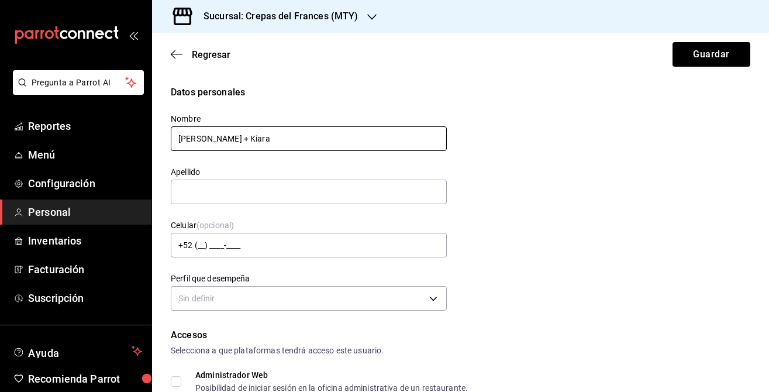
click at [196, 146] on input "[PERSON_NAME] + Kiara" at bounding box center [309, 138] width 276 height 25
type input "L"
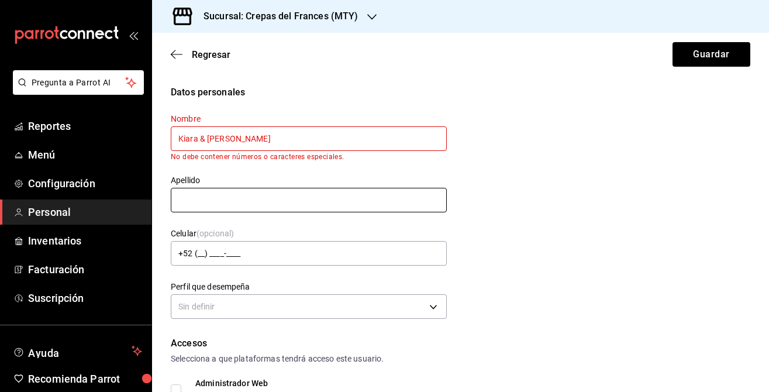
click at [213, 189] on input "text" at bounding box center [309, 200] width 276 height 25
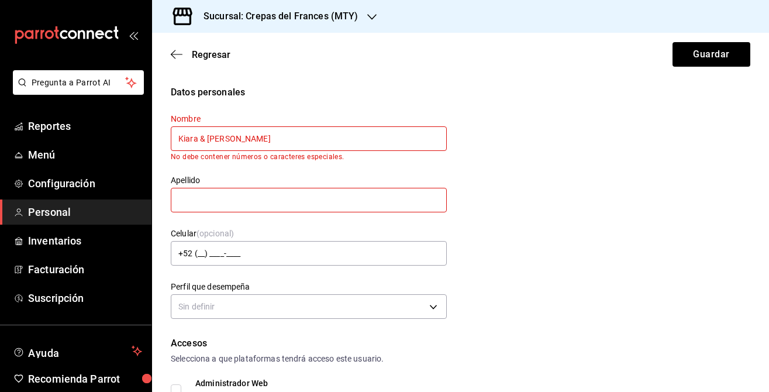
click at [241, 135] on input "Kiara & [PERSON_NAME]" at bounding box center [309, 138] width 276 height 25
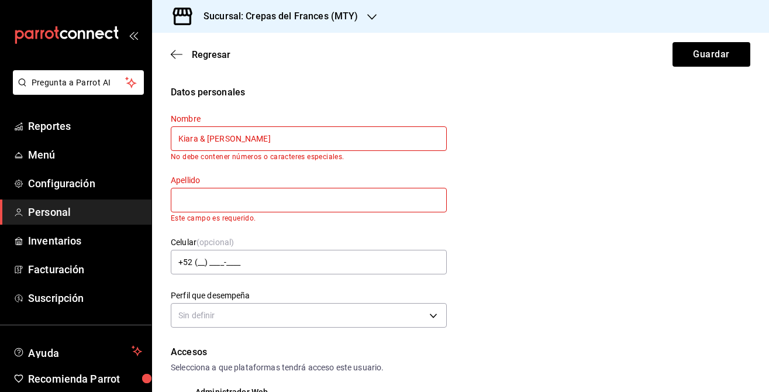
click at [208, 139] on input "Kiara & [PERSON_NAME]" at bounding box center [309, 138] width 276 height 25
type input "[PERSON_NAME] y [PERSON_NAME]"
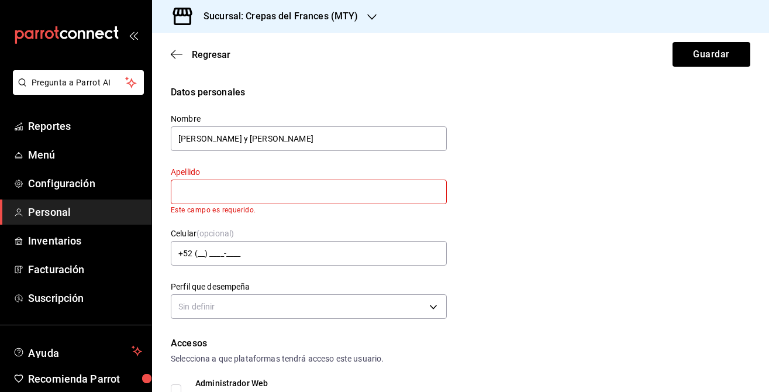
click at [252, 160] on div "Nombre [PERSON_NAME] y [PERSON_NAME] Este campo es requerido. Celular (opcional…" at bounding box center [302, 210] width 290 height 223
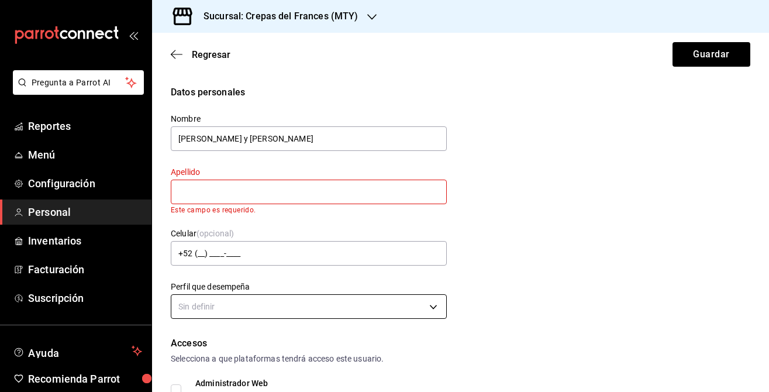
click at [232, 296] on body "Pregunta a Parrot AI Reportes Menú Configuración Personal Inventarios Facturaci…" at bounding box center [384, 196] width 769 height 392
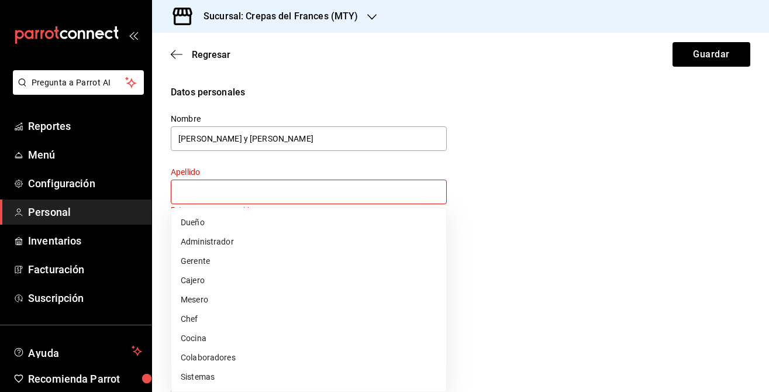
click at [239, 281] on li "Cajero" at bounding box center [308, 280] width 275 height 19
type input "CASHIER"
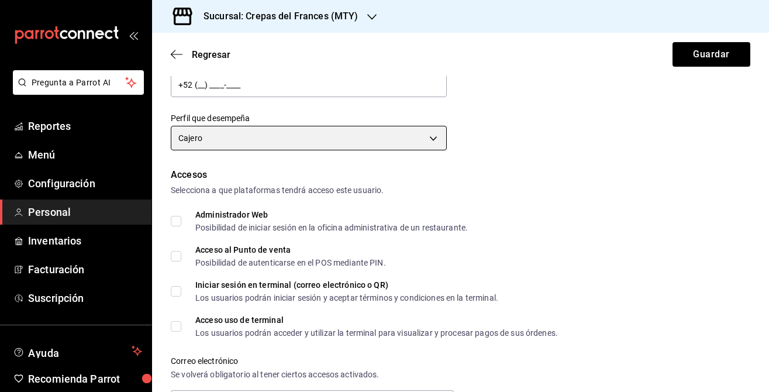
scroll to position [269, 0]
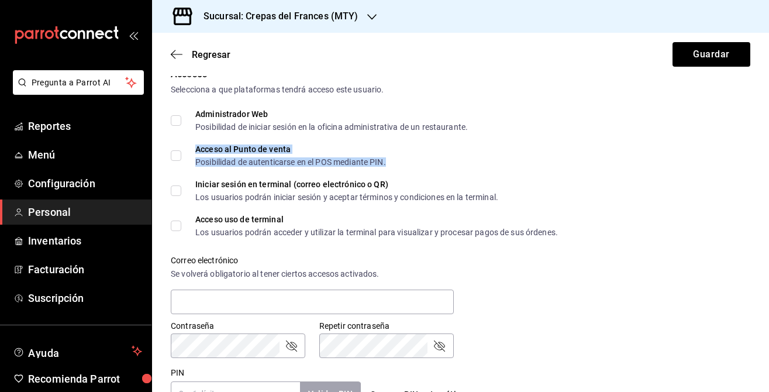
click at [214, 161] on div "Posibilidad de autenticarse en el POS mediante PIN." at bounding box center [290, 162] width 191 height 8
click at [173, 160] on input "Acceso al Punto de venta Posibilidad de autenticarse en el POS mediante PIN." at bounding box center [176, 155] width 11 height 11
checkbox input "true"
click at [175, 218] on label "Acceso uso de terminal Los usuarios podrán acceder y utilizar la terminal para …" at bounding box center [364, 225] width 387 height 21
click at [175, 220] on input "Acceso uso de terminal Los usuarios podrán acceder y utilizar la terminal para …" at bounding box center [176, 225] width 11 height 11
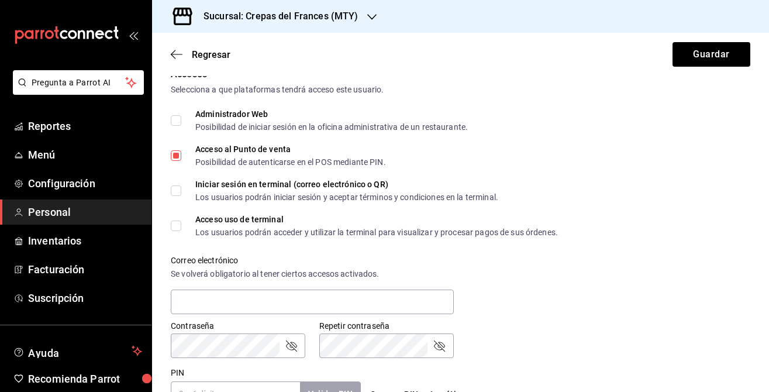
checkbox input "true"
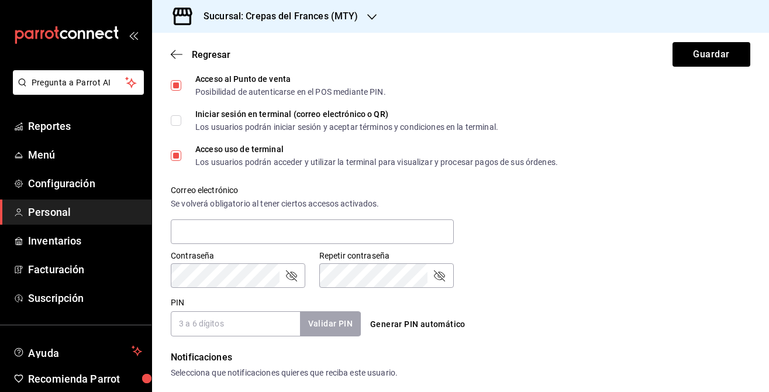
scroll to position [401, 0]
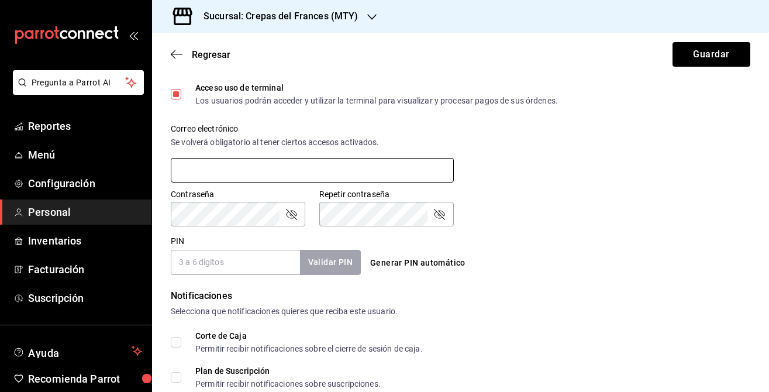
click at [233, 164] on input "text" at bounding box center [312, 170] width 283 height 25
paste input "[EMAIL_ADDRESS][DOMAIN_NAME]"
click at [320, 171] on input "[EMAIL_ADDRESS][DOMAIN_NAME]" at bounding box center [312, 170] width 283 height 25
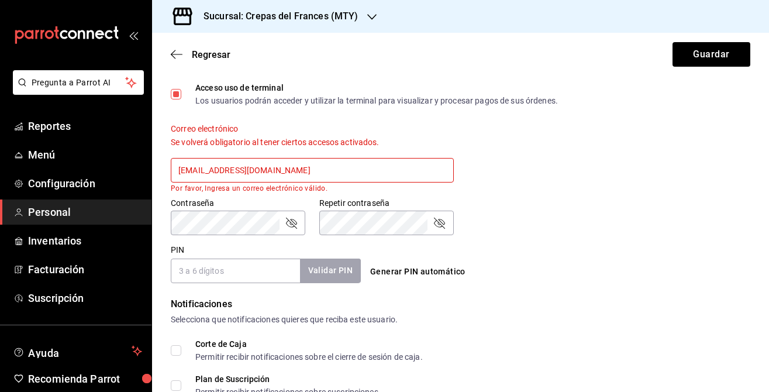
click at [440, 237] on div "Accesos Selecciona a que plataformas tendrá acceso este usuario. Administrador …" at bounding box center [461, 109] width 580 height 347
click at [415, 170] on input "[EMAIL_ADDRESS][DOMAIN_NAME]" at bounding box center [312, 170] width 283 height 25
type input "[EMAIL_ADDRESS][DOMAIN_NAME]"
click at [569, 189] on div "Contraseña Contraseña Repetir contraseña Repetir contraseña" at bounding box center [454, 209] width 594 height 51
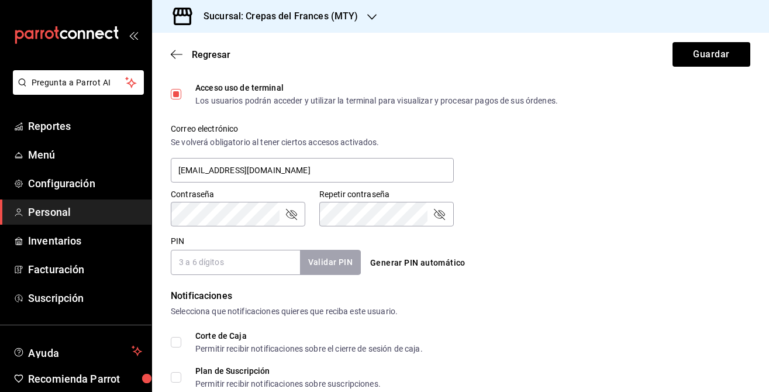
click at [240, 258] on input "PIN" at bounding box center [235, 262] width 129 height 25
click at [358, 258] on div "Validar PIN" at bounding box center [330, 262] width 61 height 24
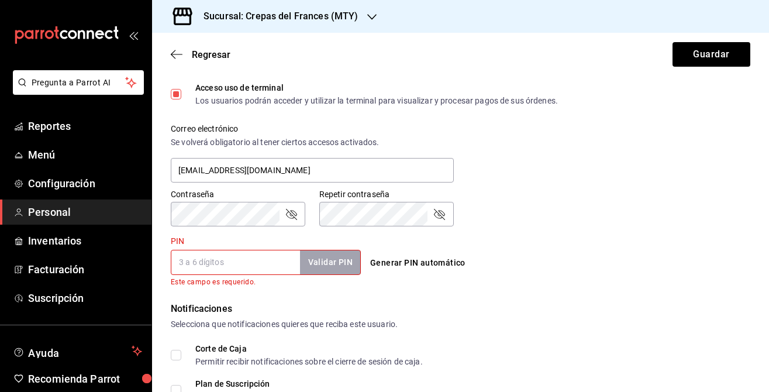
click at [376, 258] on button "Generar PIN automático" at bounding box center [417, 263] width 105 height 22
type input "6175"
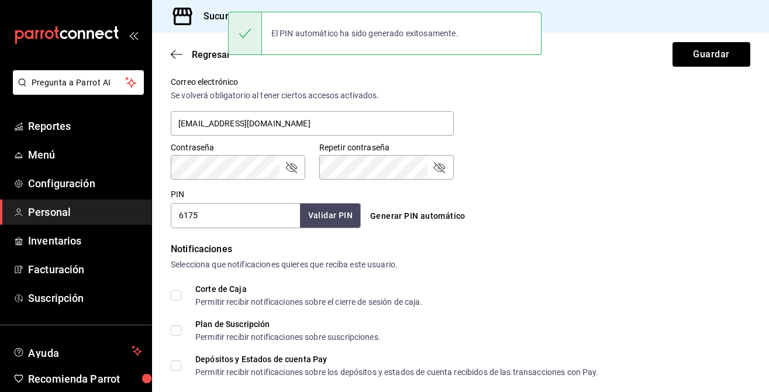
scroll to position [534, 0]
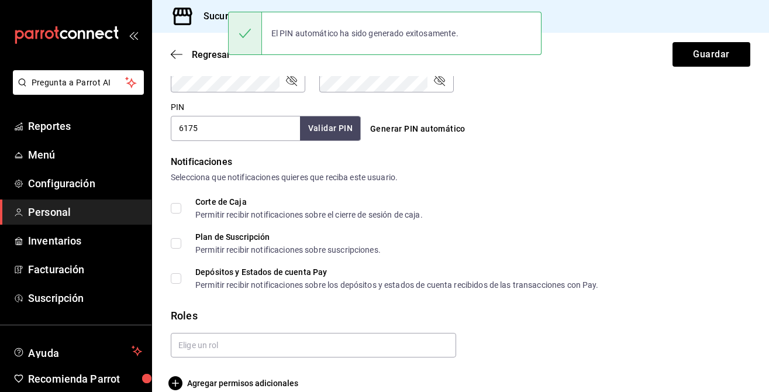
click at [184, 202] on span "Corte de Caja Permitir recibir notificaciones sobre el cierre de sesión de caja." at bounding box center [302, 208] width 242 height 21
click at [181, 203] on input "Corte de Caja Permitir recibir notificaciones sobre el cierre de sesión de caja." at bounding box center [176, 208] width 11 height 11
checkbox input "true"
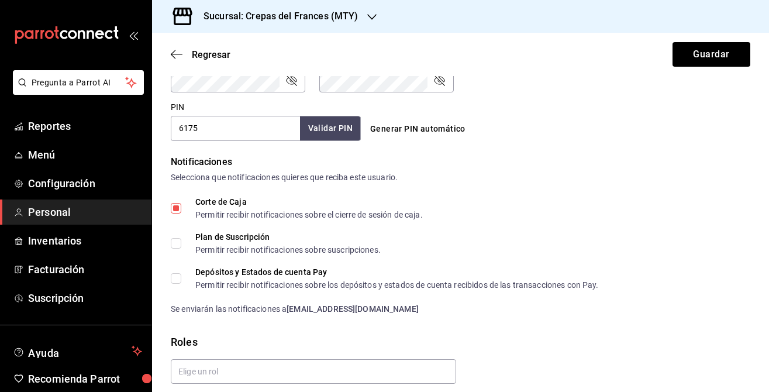
scroll to position [577, 0]
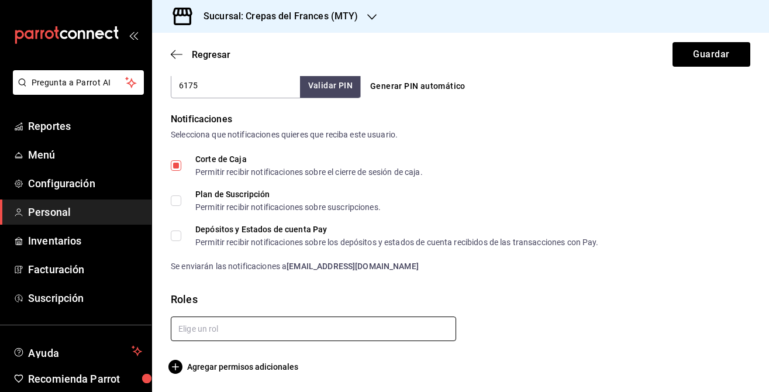
click at [256, 327] on input "text" at bounding box center [313, 328] width 285 height 25
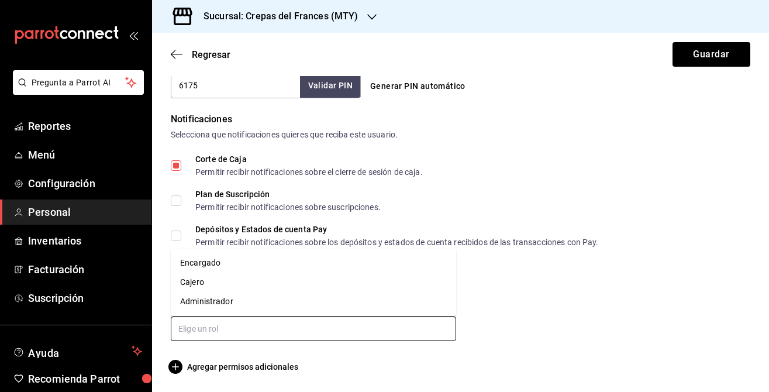
click at [253, 267] on li "Encargado" at bounding box center [313, 262] width 285 height 19
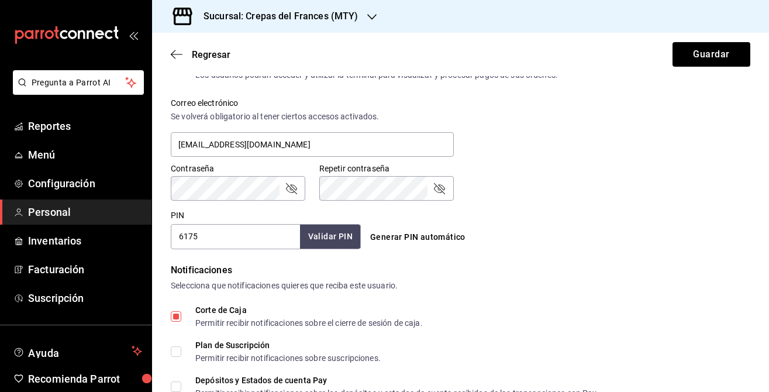
scroll to position [409, 0]
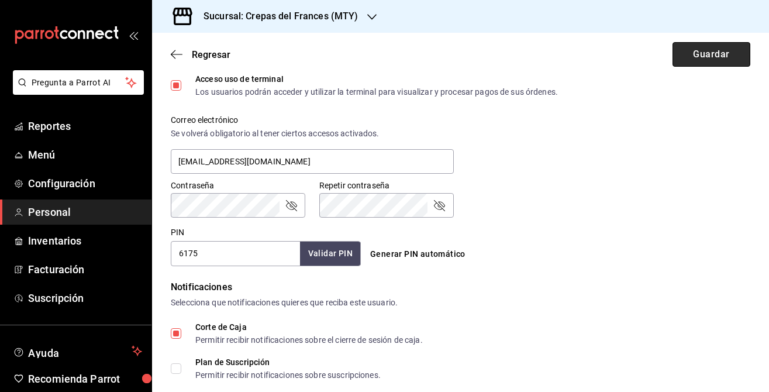
click at [678, 59] on button "Guardar" at bounding box center [712, 54] width 78 height 25
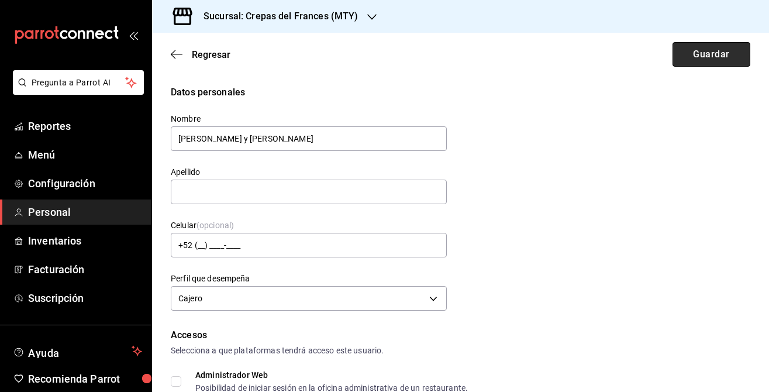
click at [698, 56] on button "Guardar" at bounding box center [712, 54] width 78 height 25
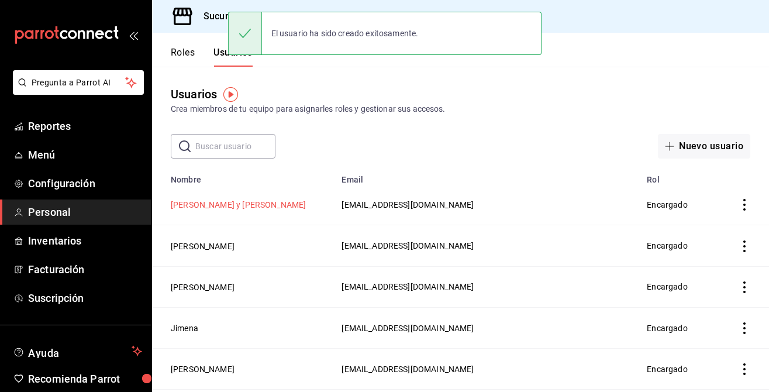
click at [218, 208] on button "[PERSON_NAME] y [PERSON_NAME]" at bounding box center [238, 205] width 135 height 12
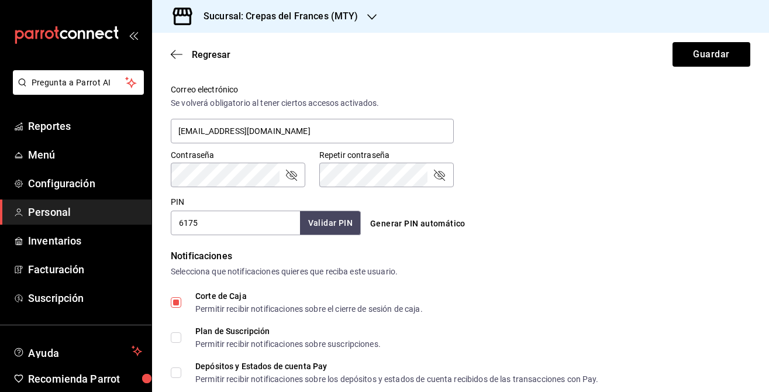
scroll to position [453, 0]
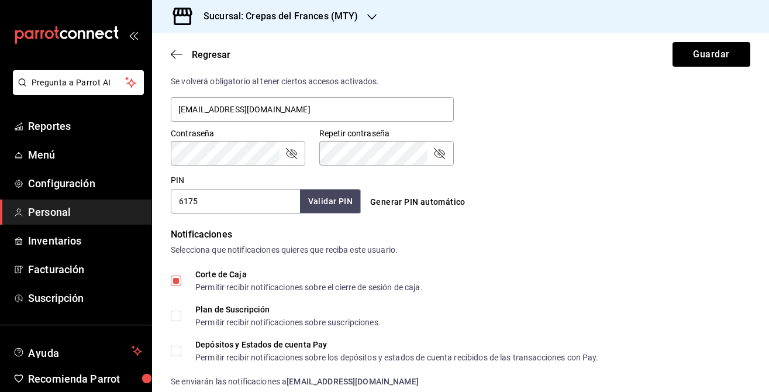
click at [191, 204] on input "6175" at bounding box center [235, 201] width 129 height 25
